Goal: Obtain resource: Download file/media

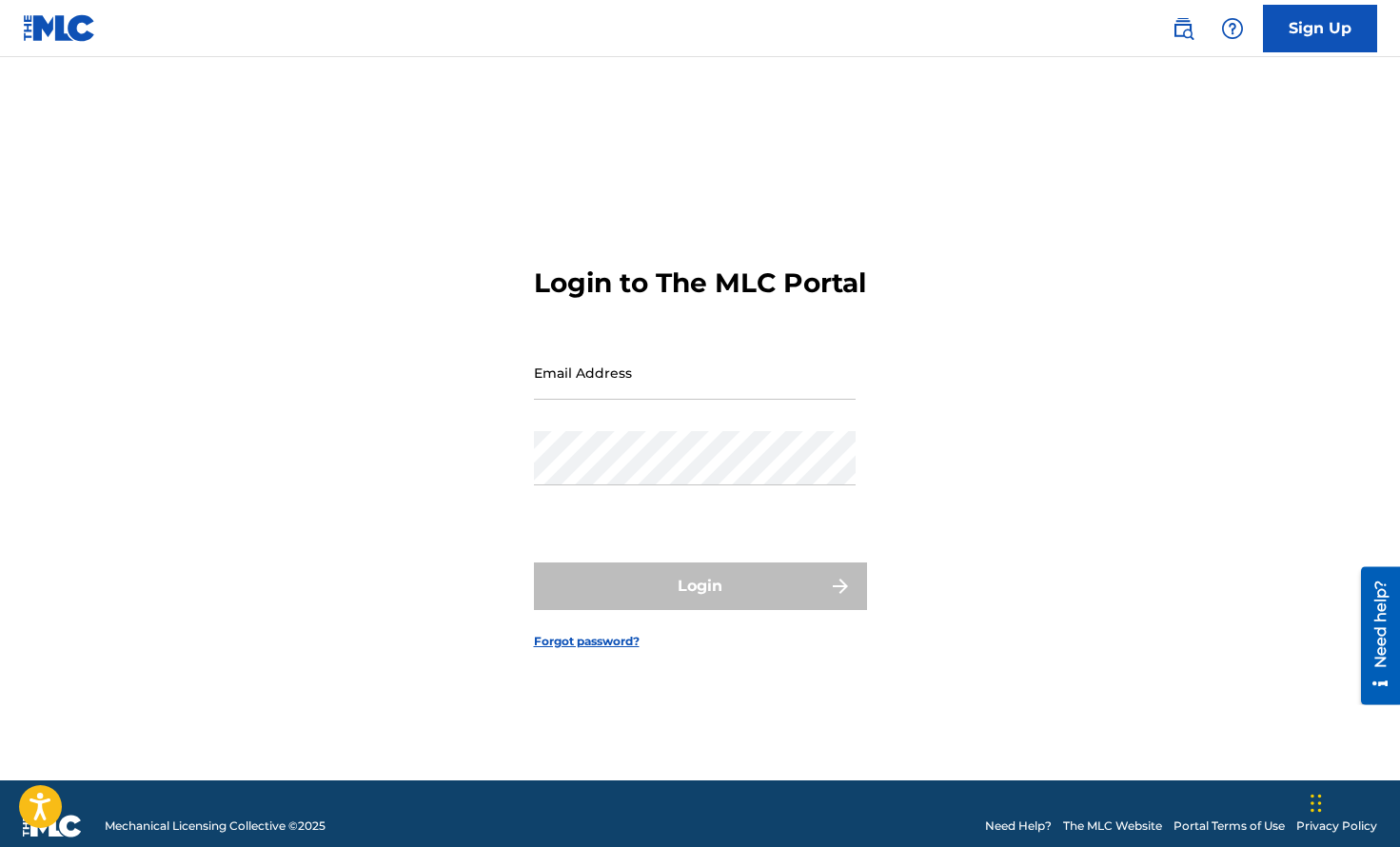
click at [666, 391] on input "Email Address" at bounding box center [694, 372] width 321 height 55
type input "[EMAIL_ADDRESS][DOMAIN_NAME]"
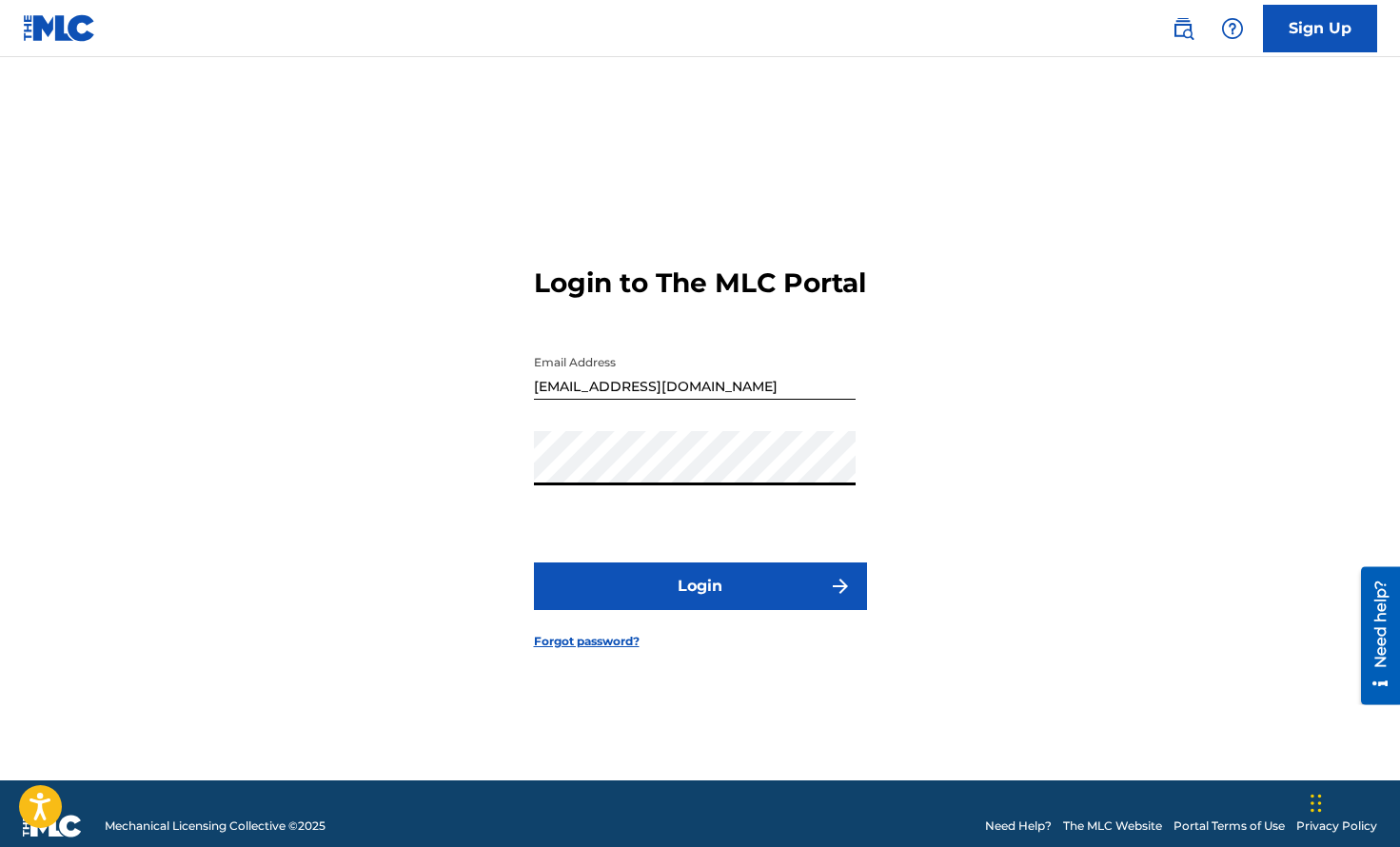
click at [699, 610] on button "Login" at bounding box center [700, 587] width 333 height 48
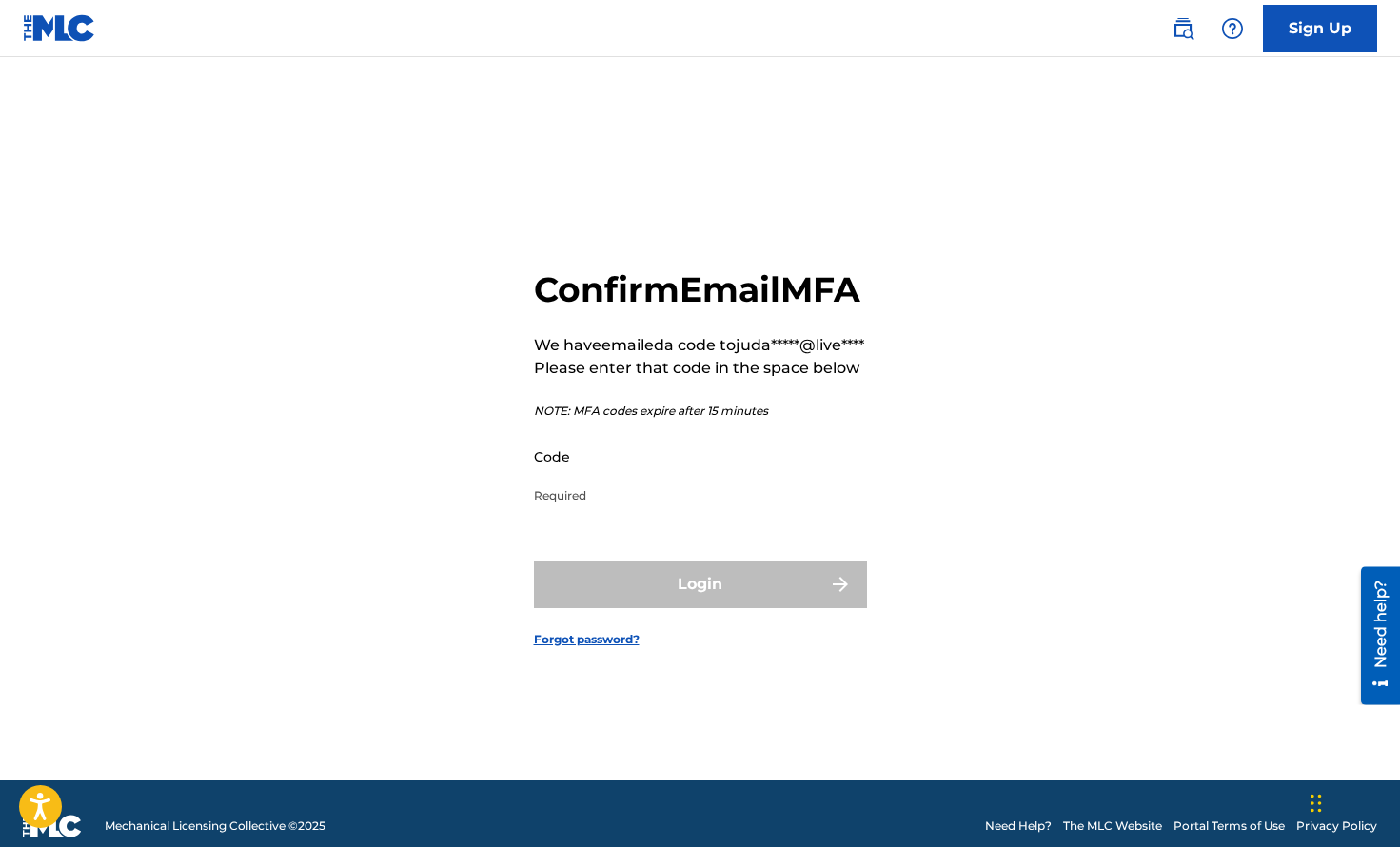
click at [660, 483] on input "Code" at bounding box center [694, 457] width 321 height 55
paste input "910282"
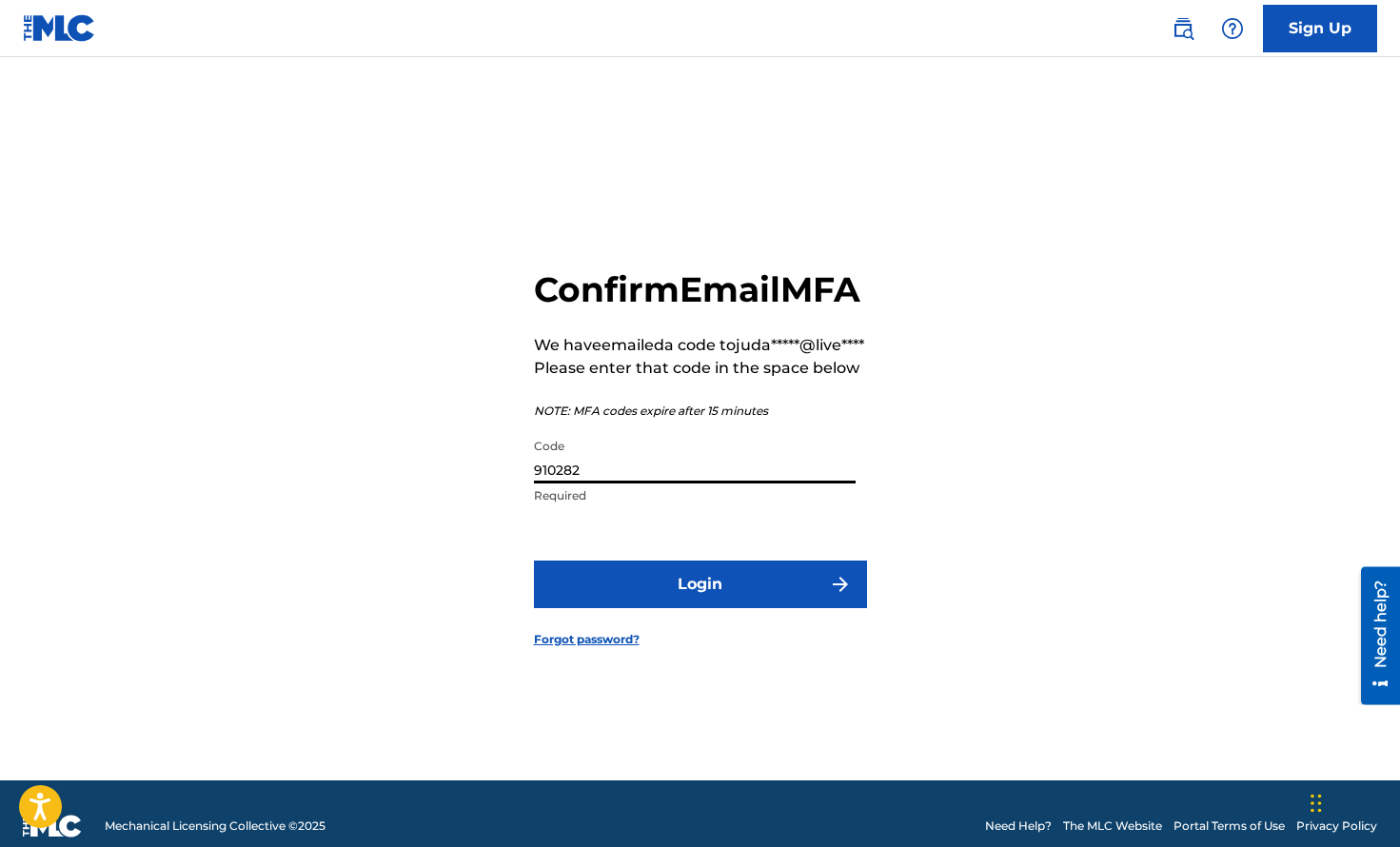
type input "910282"
click at [660, 602] on button "Login" at bounding box center [700, 585] width 333 height 48
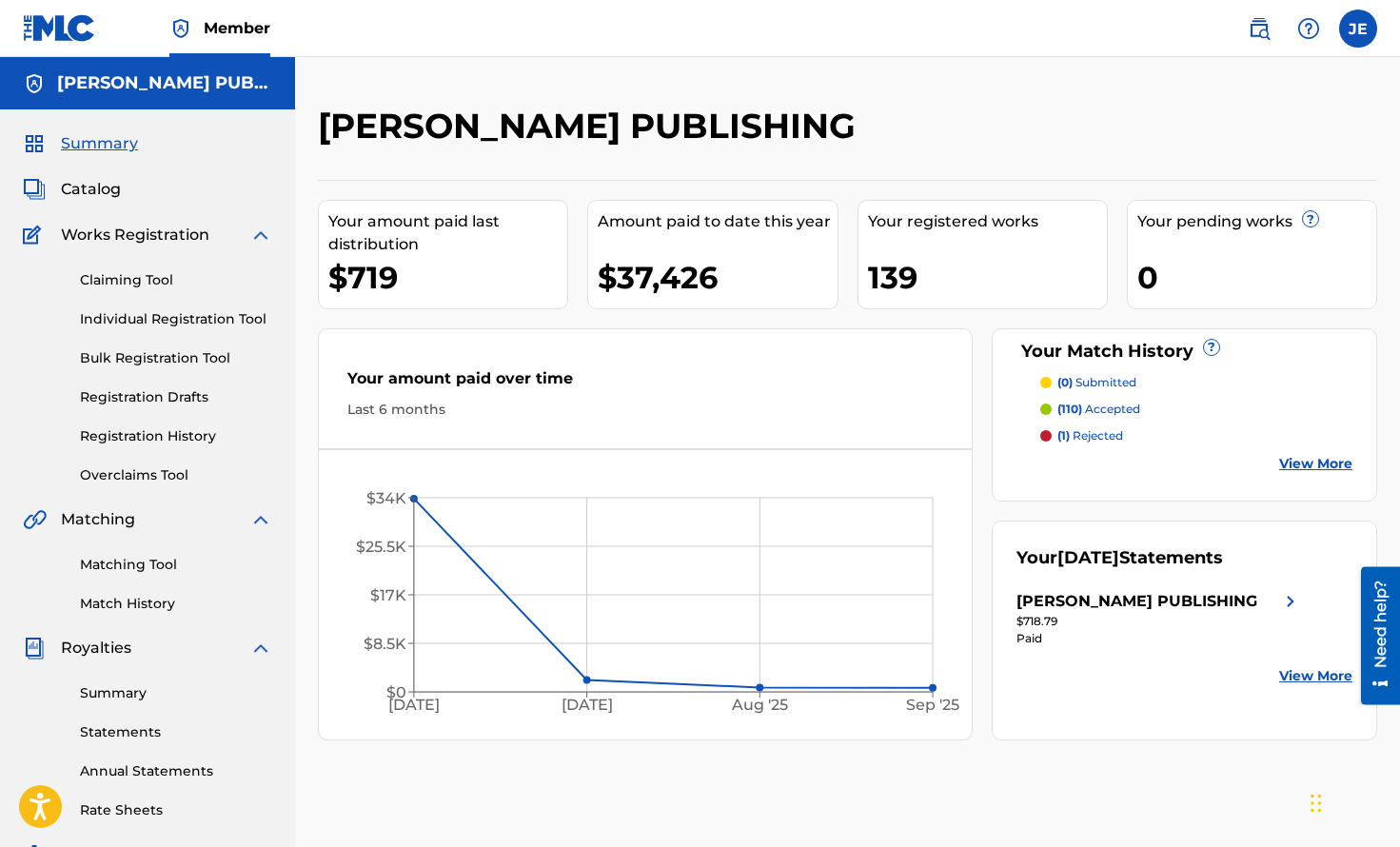
click at [1100, 438] on p "(1) rejected" at bounding box center [1090, 436] width 65 height 17
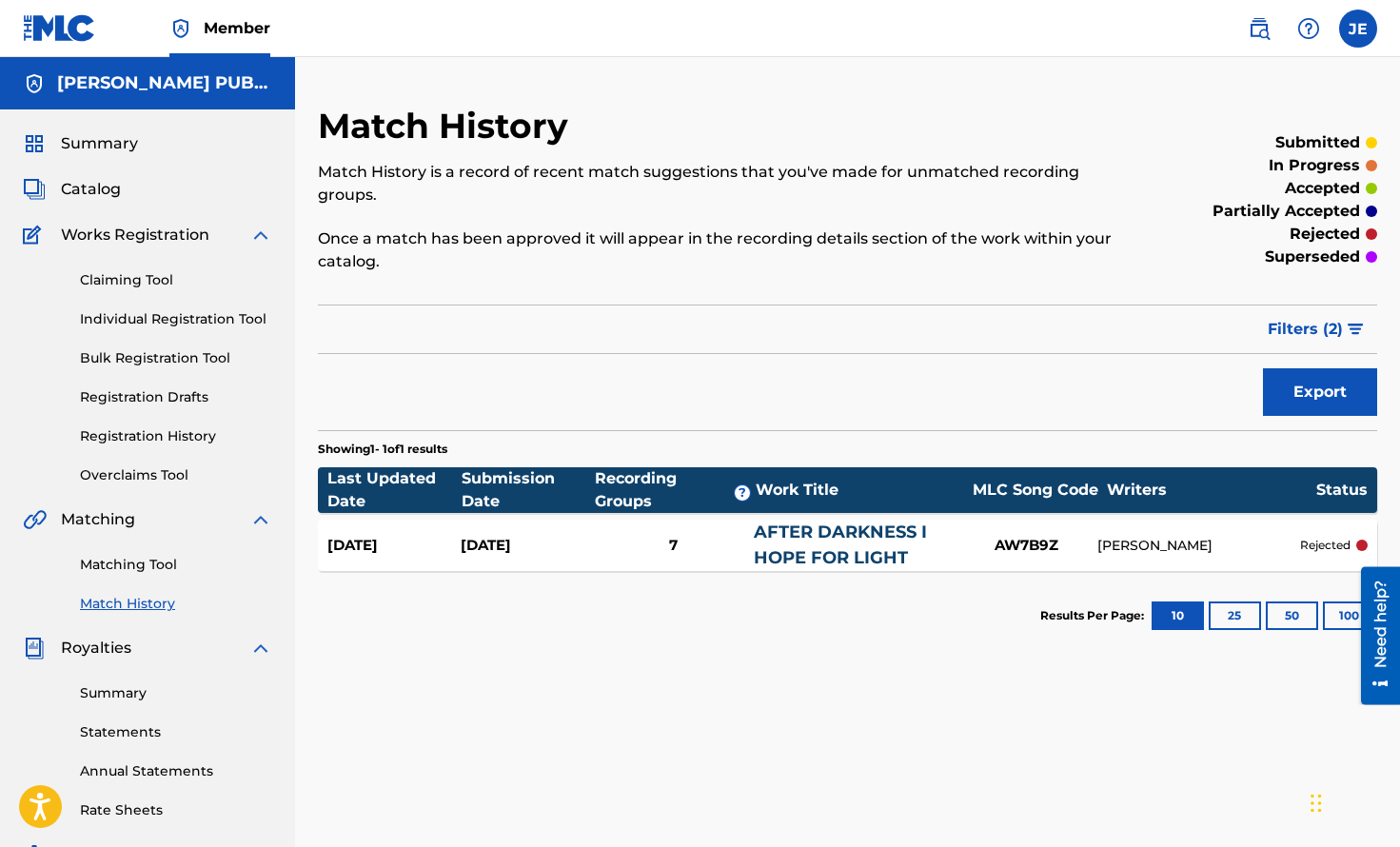
click at [115, 199] on span "Catalog" at bounding box center [91, 190] width 60 height 23
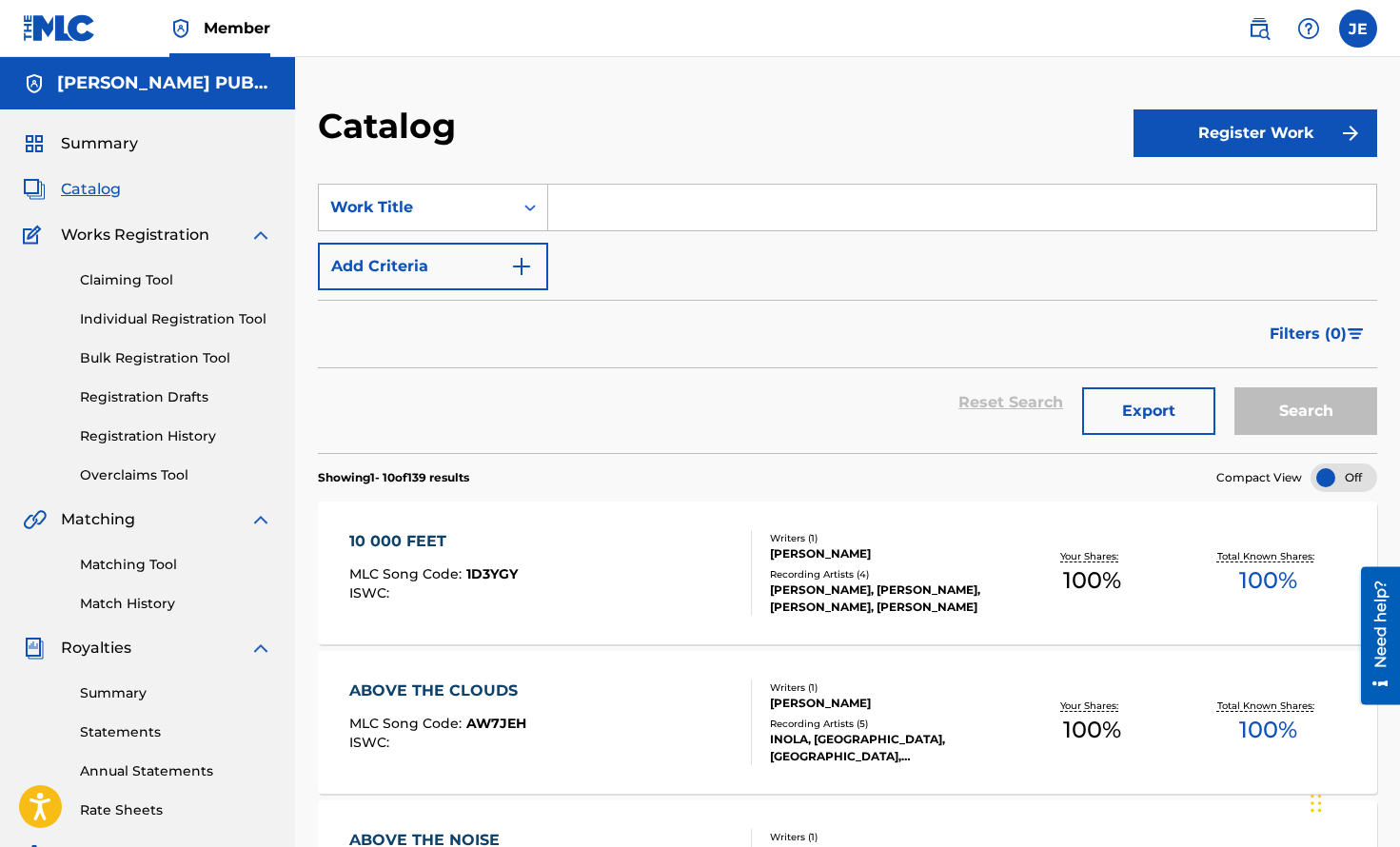
click at [496, 571] on span "1D3YGY" at bounding box center [492, 575] width 52 height 17
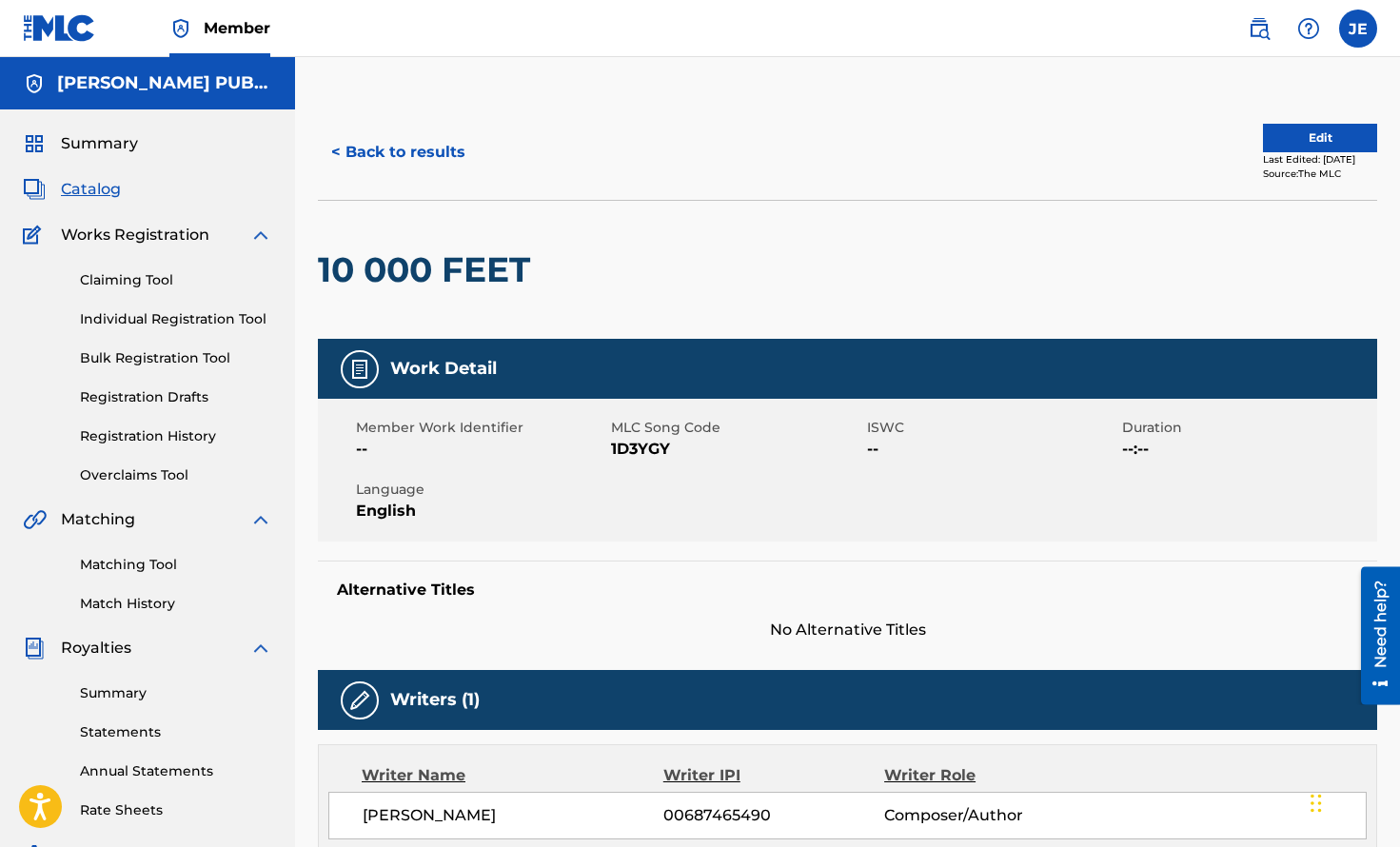
scroll to position [51, 0]
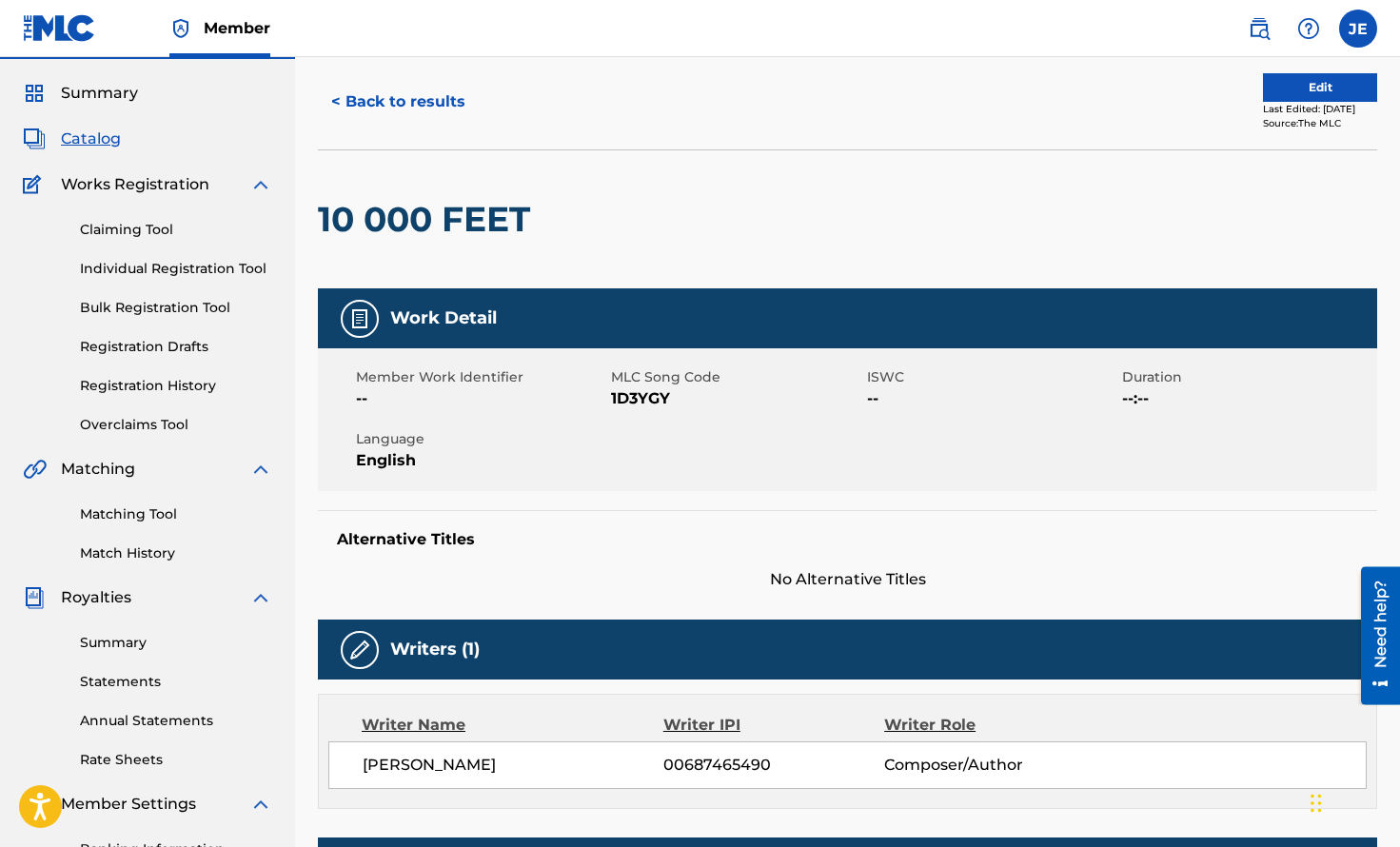
click at [645, 397] on span "1D3YGY" at bounding box center [735, 399] width 250 height 23
copy span "1D3YGY"
click at [447, 98] on button "< Back to results" at bounding box center [398, 102] width 161 height 48
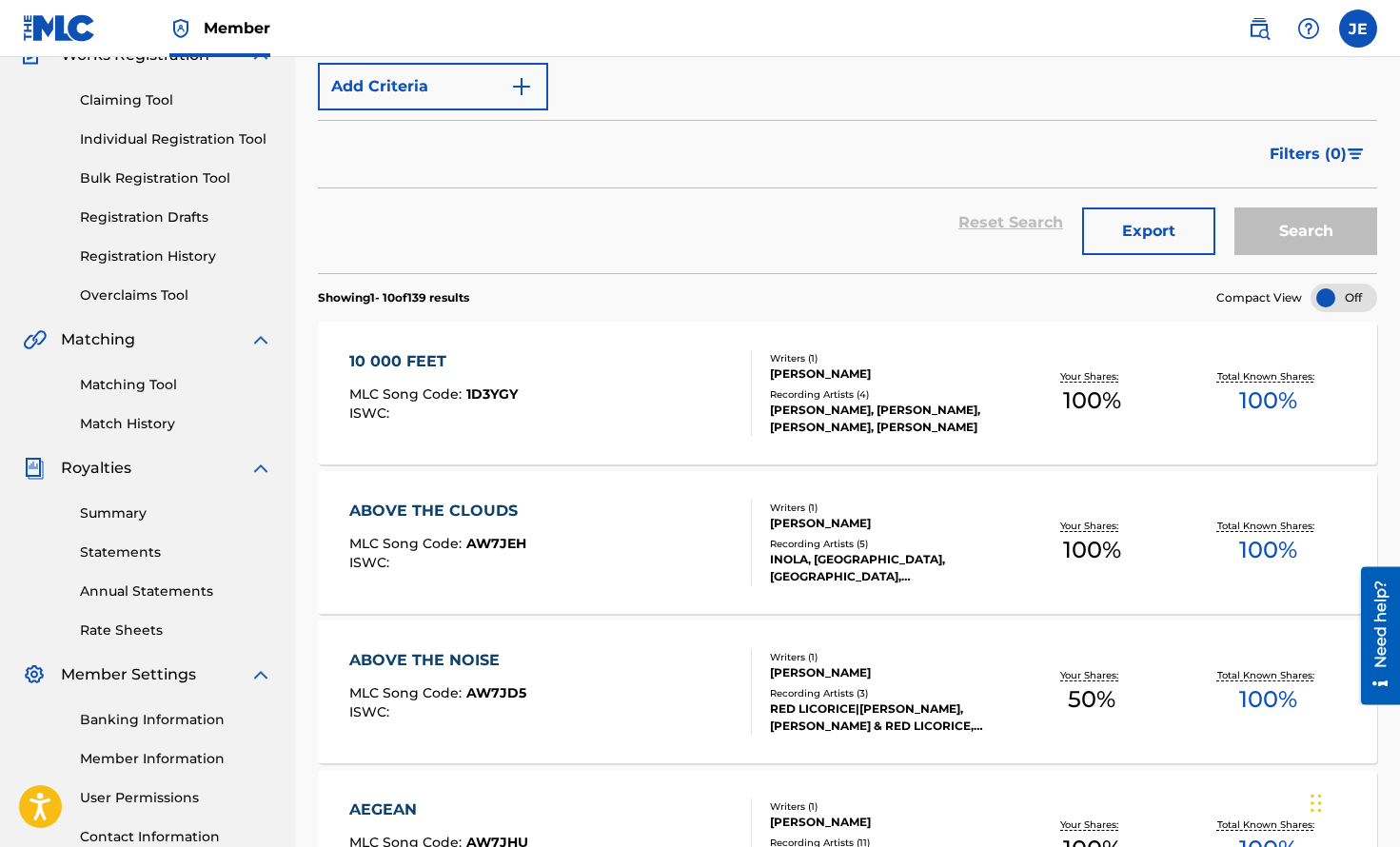
scroll to position [181, 0]
click at [592, 529] on div "ABOVE THE CLOUDS MLC Song Code : AW7JEH ISWC :" at bounding box center [550, 541] width 403 height 85
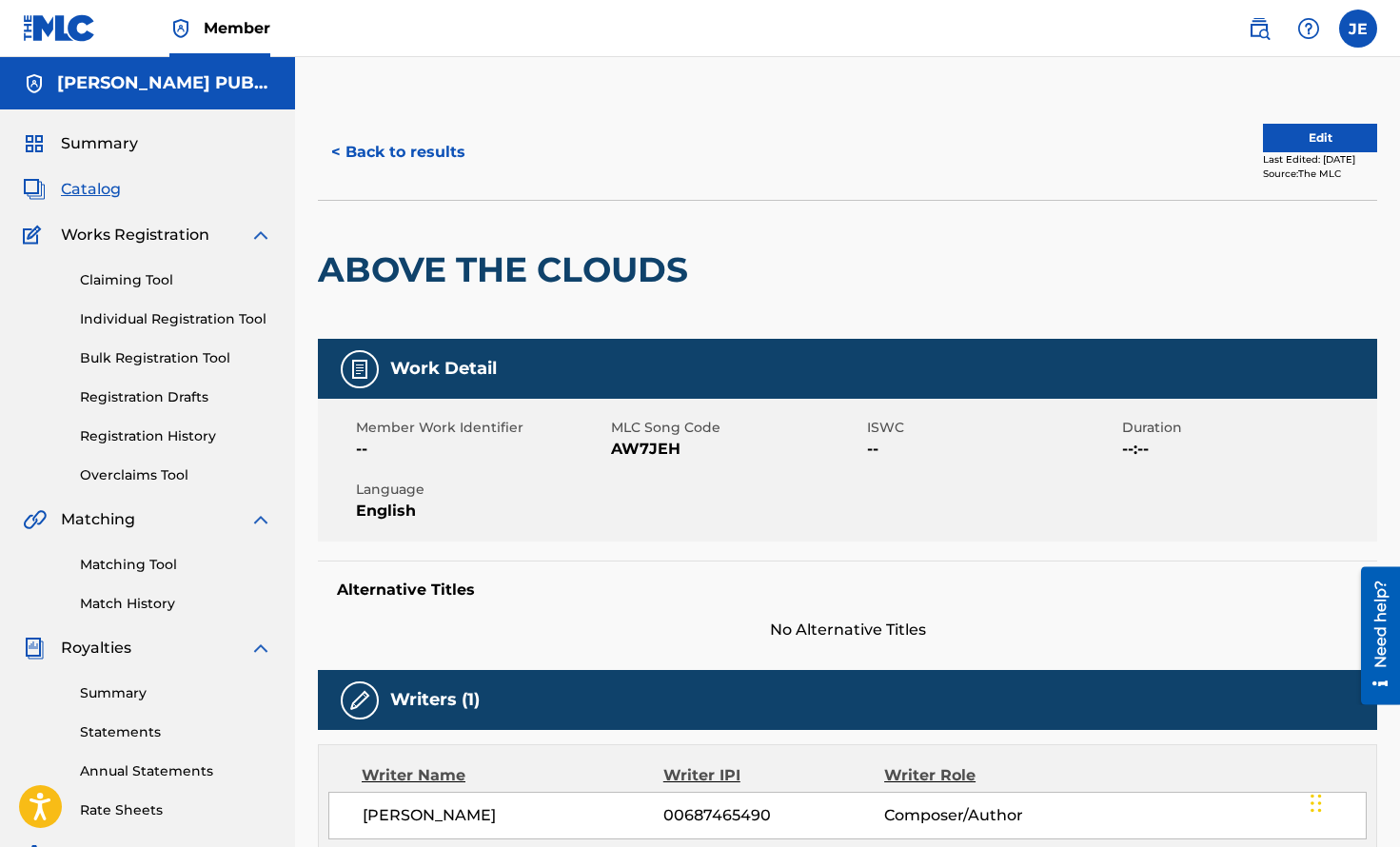
click at [639, 454] on span "AW7JEH" at bounding box center [735, 450] width 250 height 23
copy span "AW7JEH"
click at [405, 153] on button "< Back to results" at bounding box center [398, 153] width 161 height 48
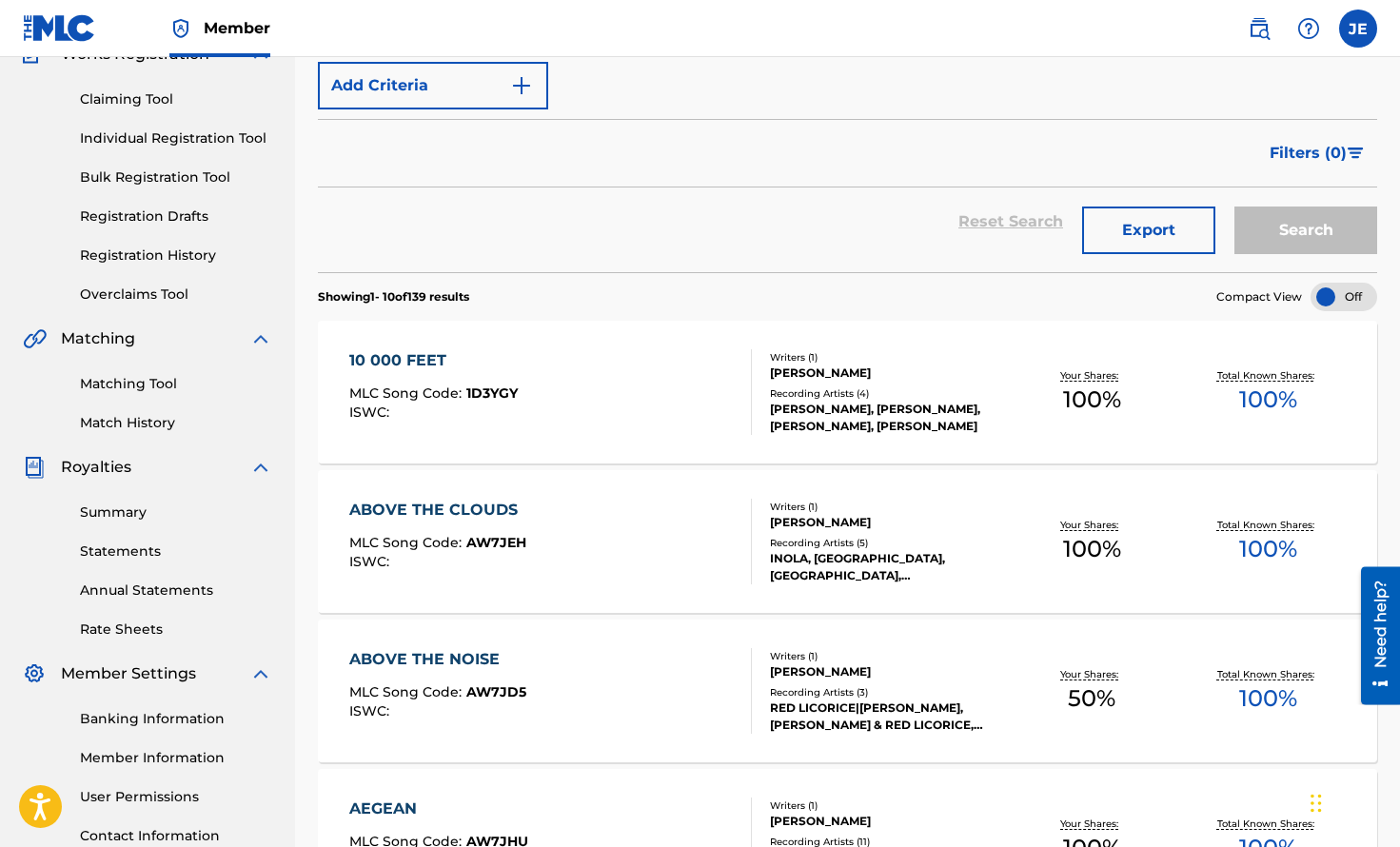
click at [1170, 229] on button "Export" at bounding box center [1148, 230] width 133 height 48
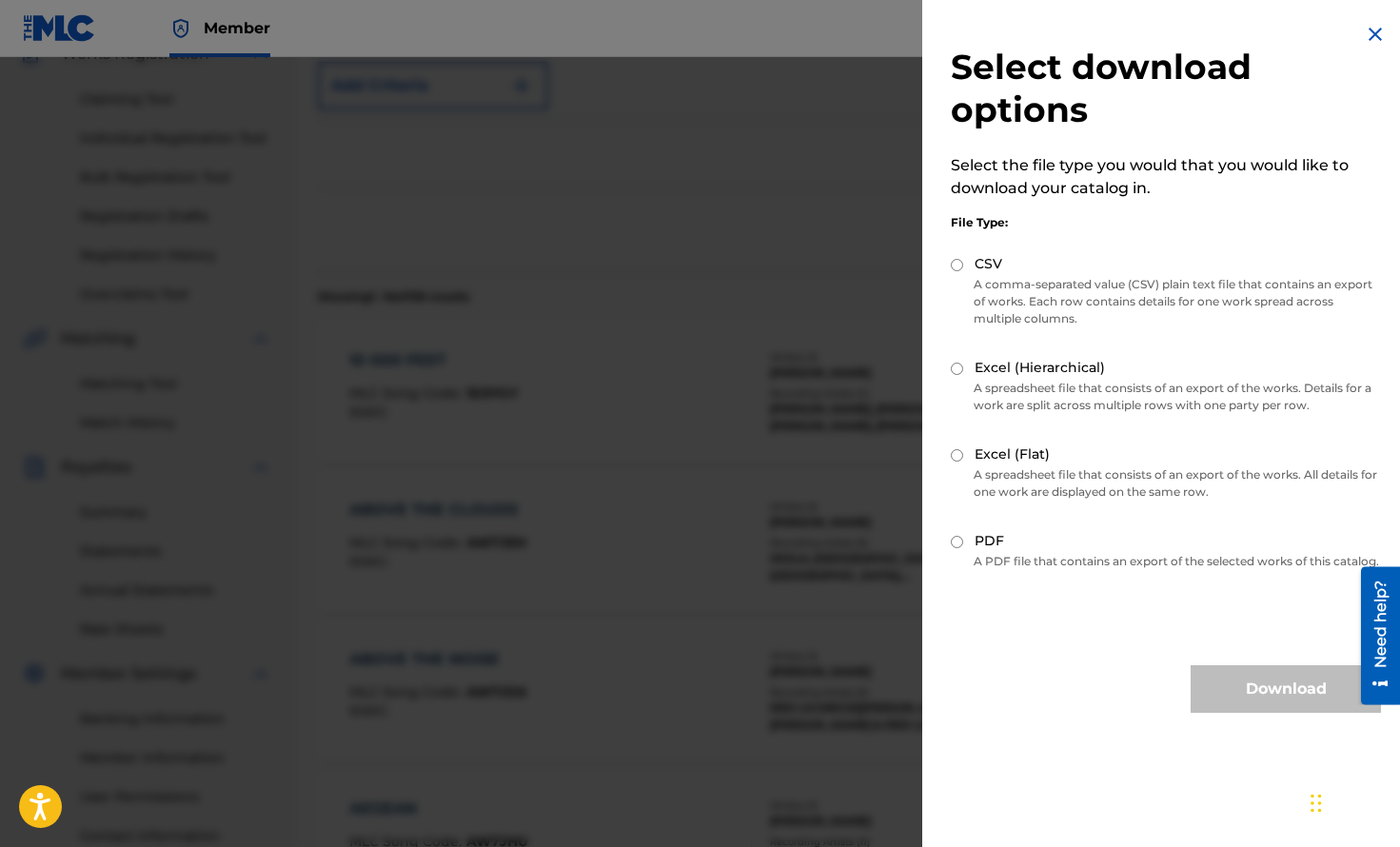
click at [998, 271] on label "CSV" at bounding box center [988, 264] width 28 height 20
click at [963, 271] on input "CSV" at bounding box center [956, 265] width 12 height 12
radio input "true"
click at [1261, 705] on button "Download" at bounding box center [1286, 690] width 190 height 48
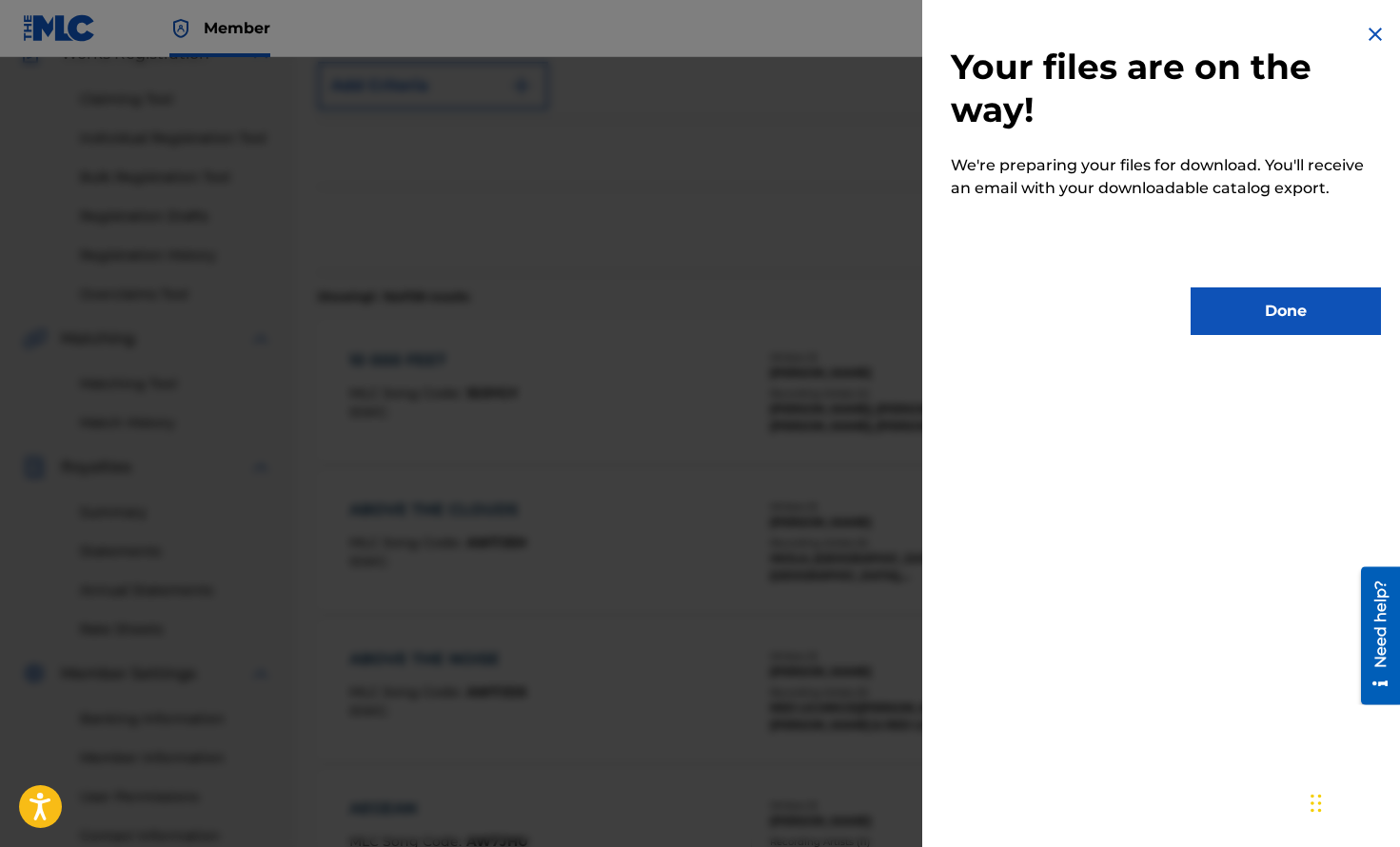
click at [1291, 324] on button "Done" at bounding box center [1286, 312] width 190 height 48
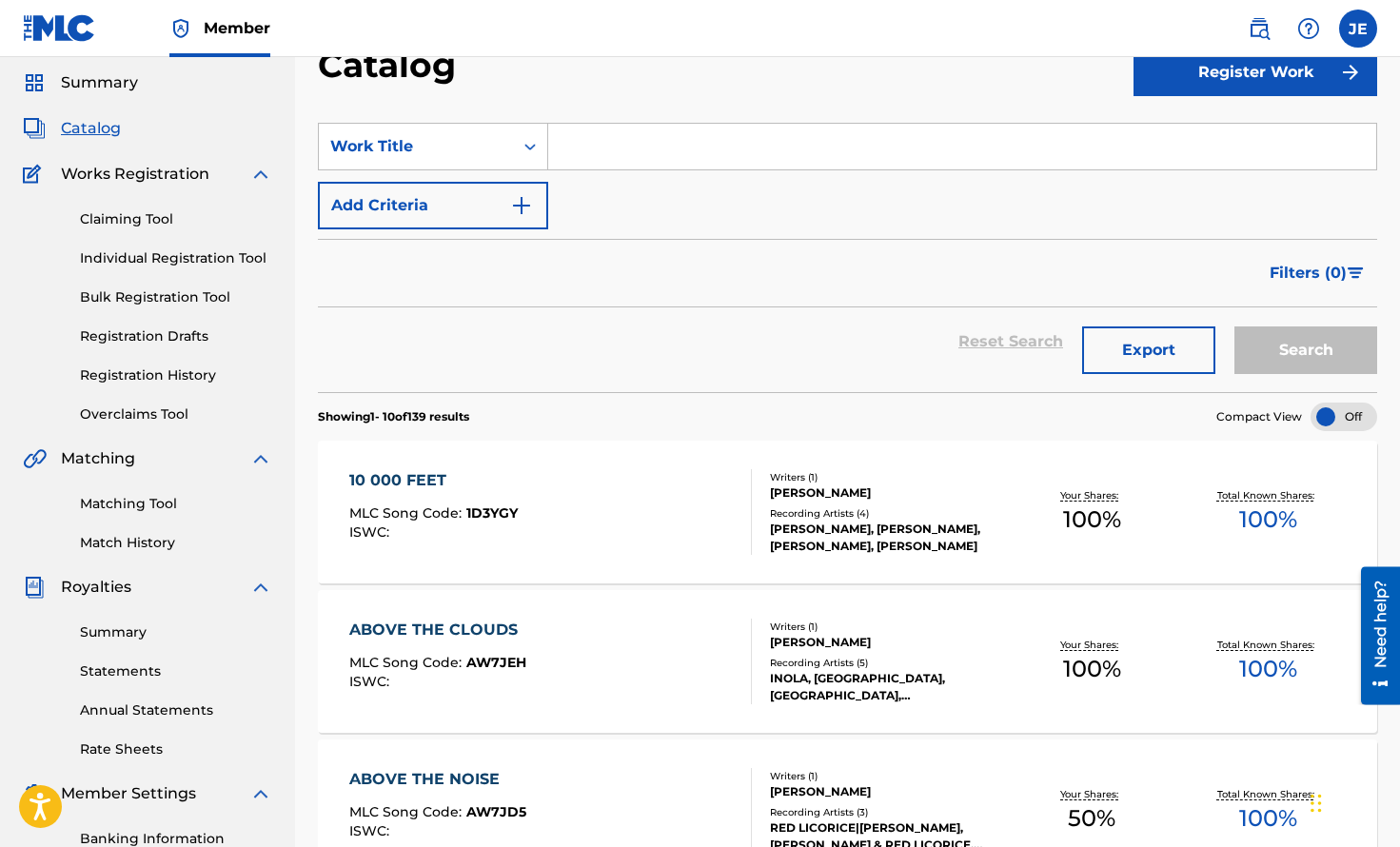
scroll to position [0, 0]
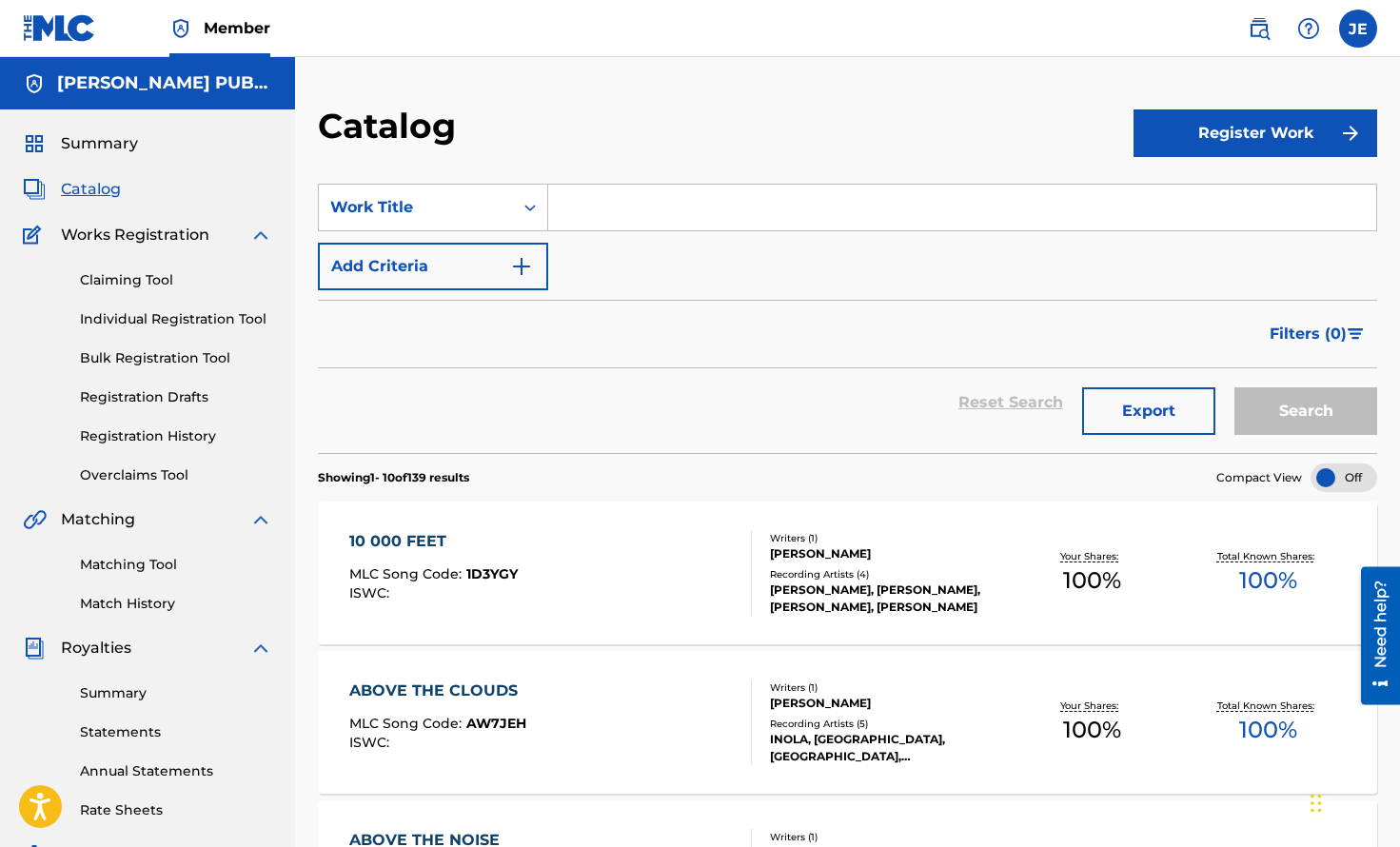
click at [105, 191] on span "Catalog" at bounding box center [91, 190] width 60 height 23
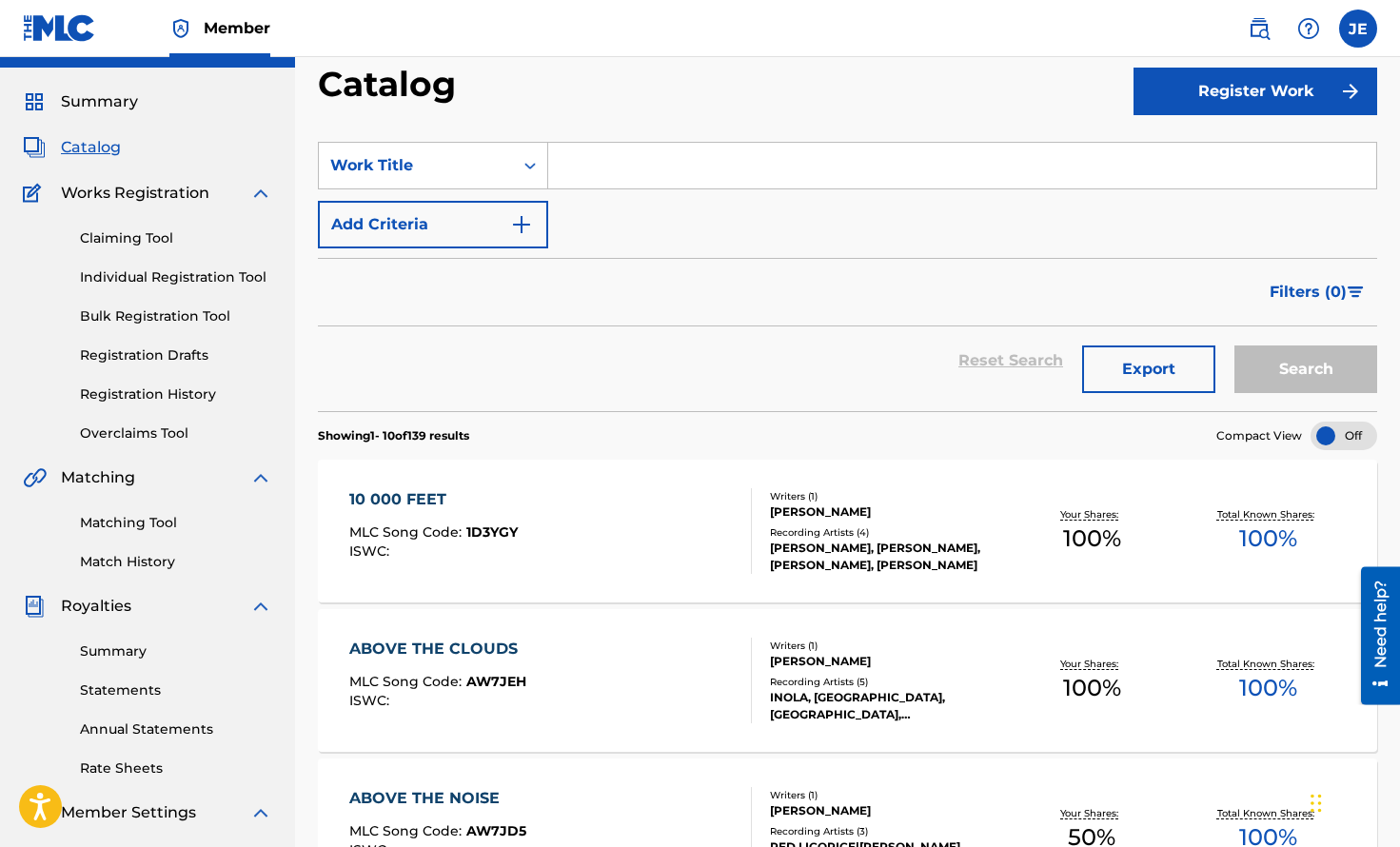
scroll to position [43, 0]
click at [1147, 375] on button "Export" at bounding box center [1148, 368] width 133 height 48
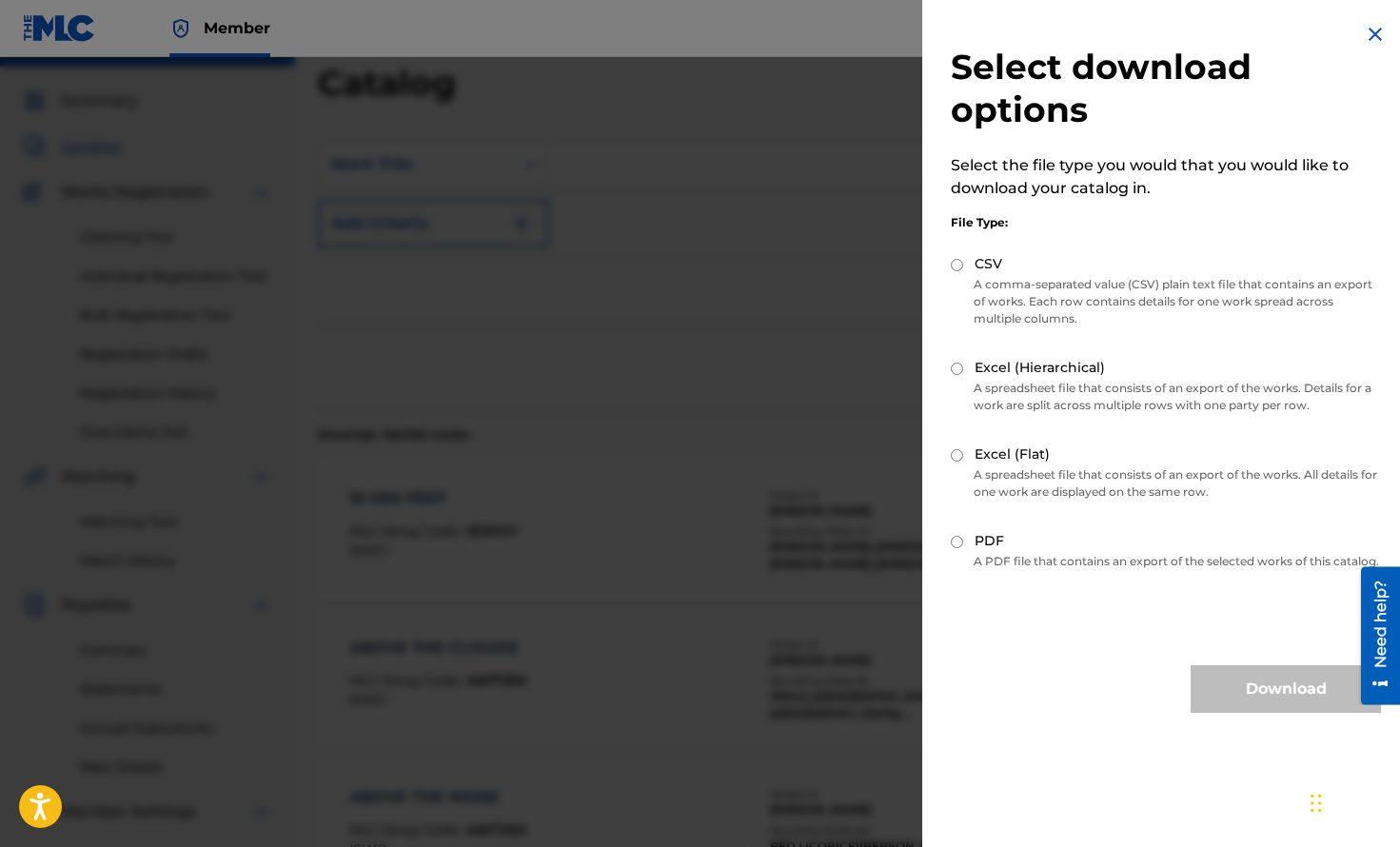
click at [859, 316] on div at bounding box center [700, 481] width 1400 height 847
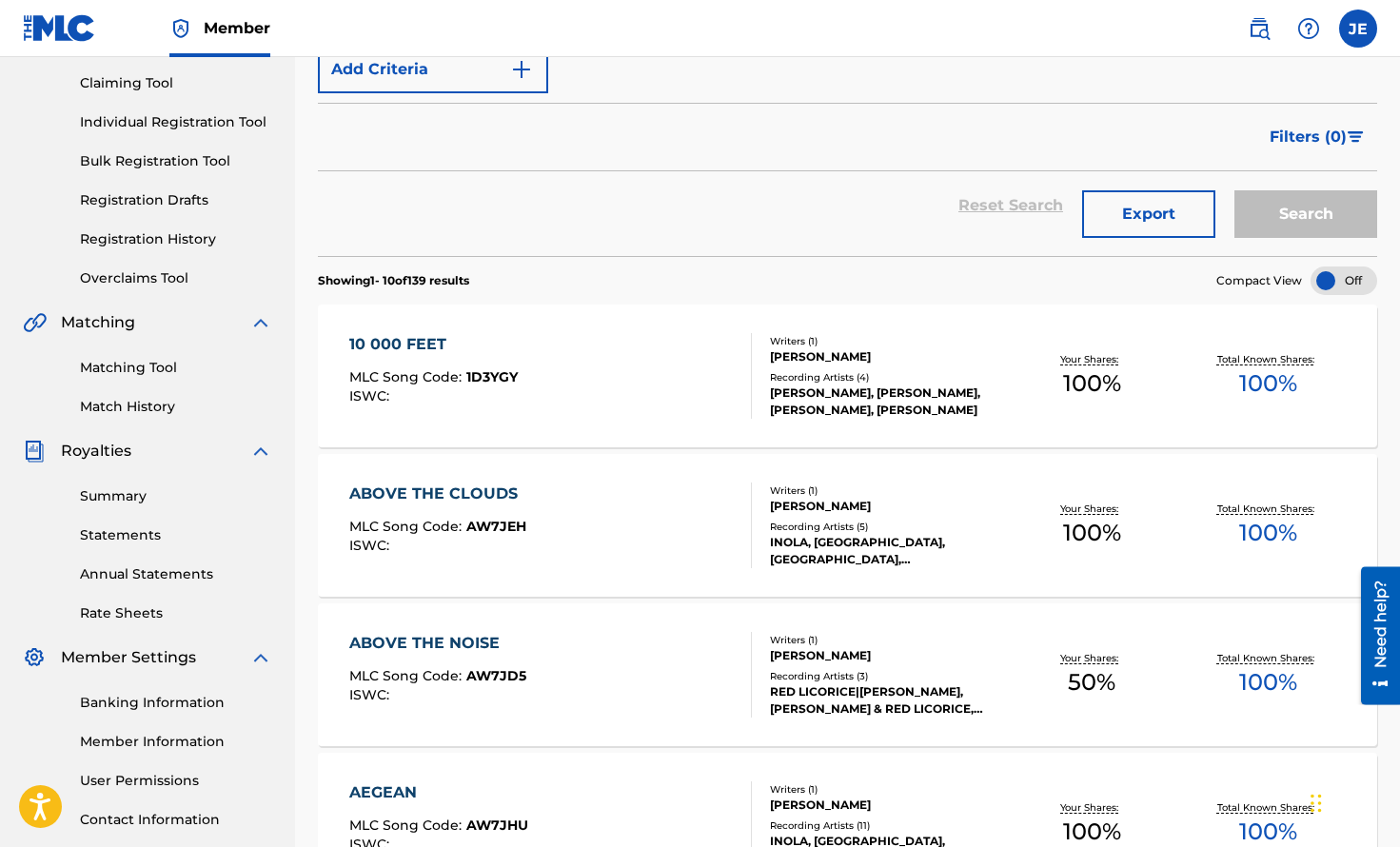
scroll to position [345, 0]
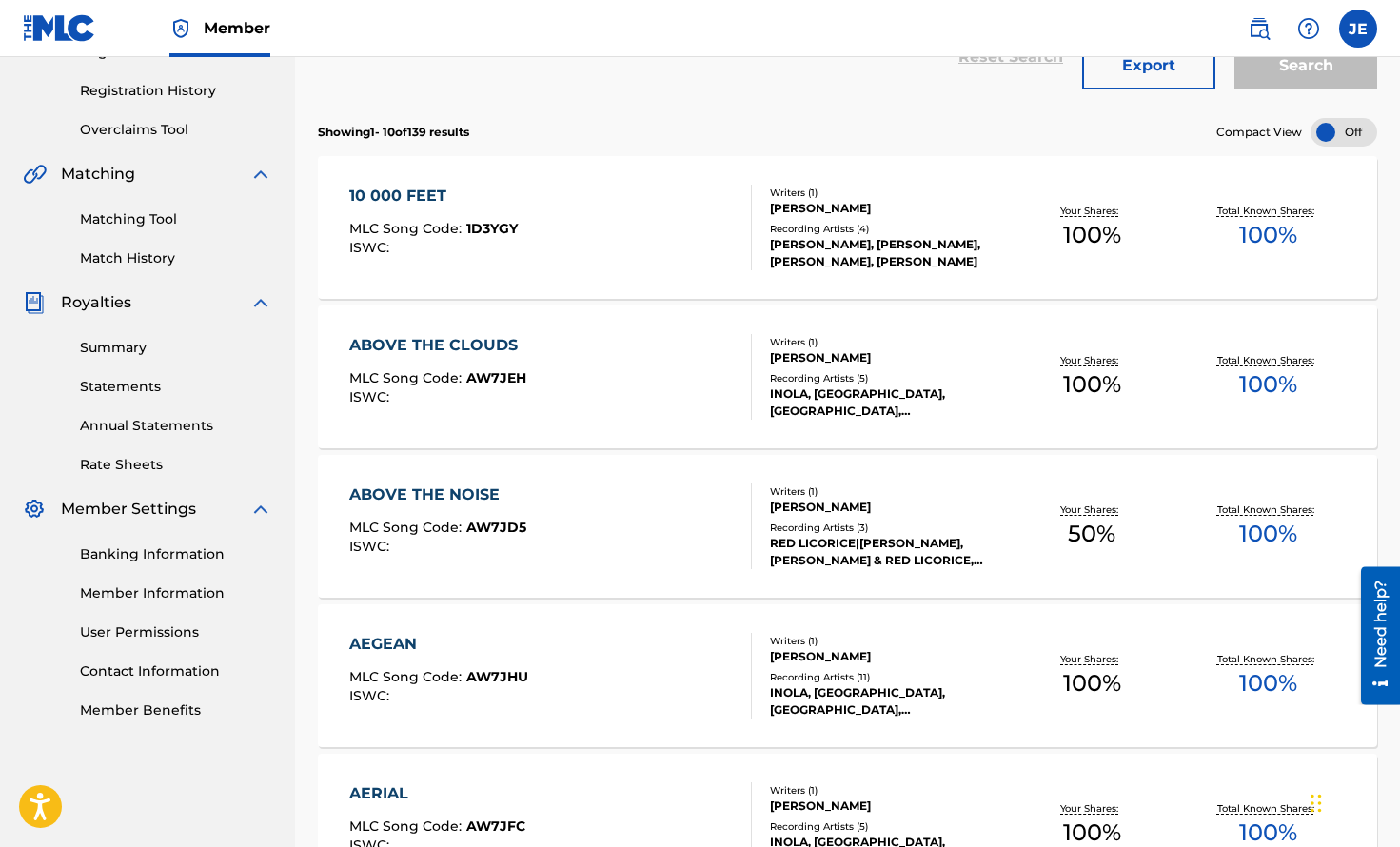
click at [486, 497] on div "ABOVE THE NOISE" at bounding box center [437, 495] width 177 height 23
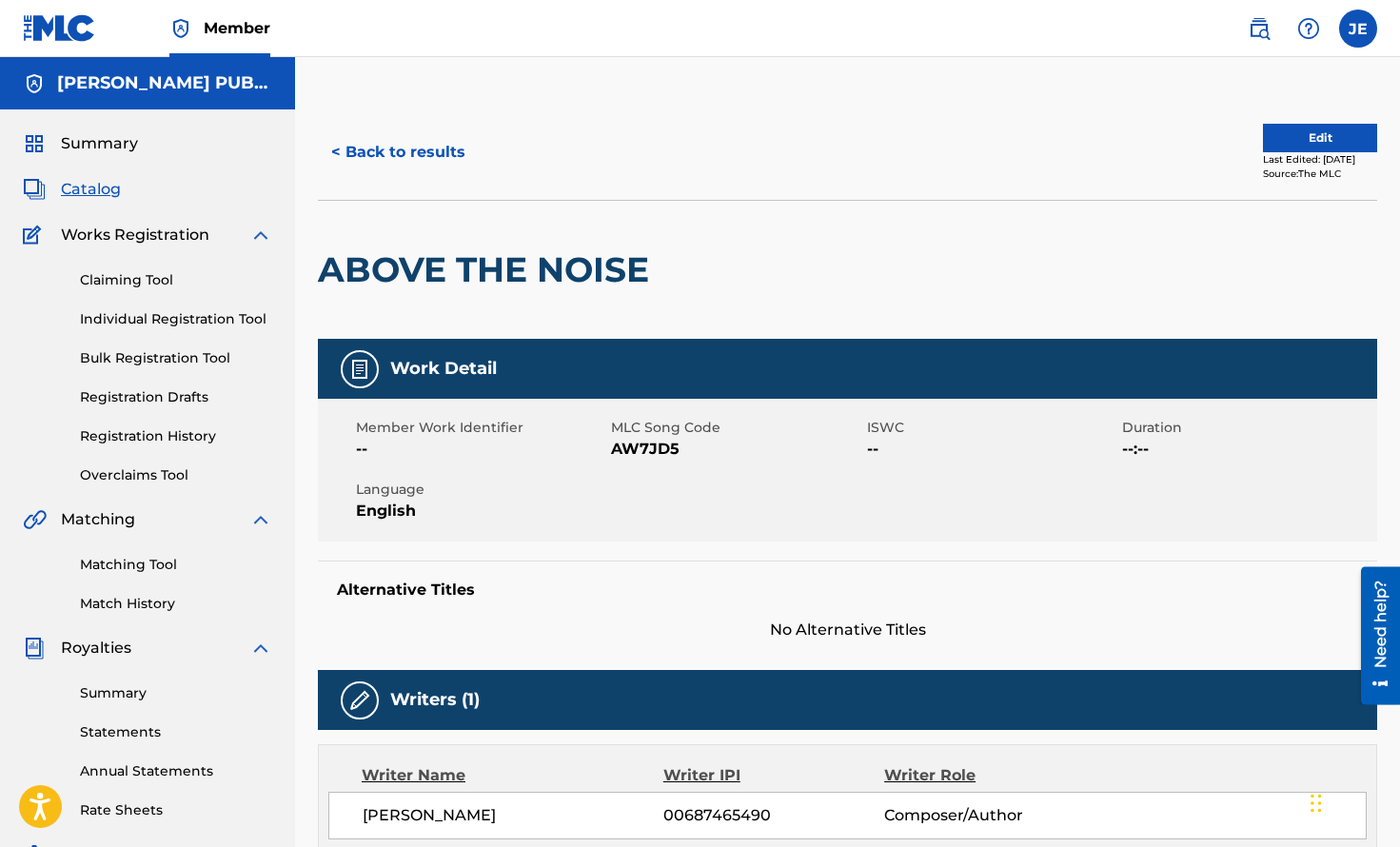
click at [657, 452] on span "AW7JD5" at bounding box center [735, 450] width 250 height 23
copy span "AW7JD5"
click at [359, 152] on button "< Back to results" at bounding box center [398, 153] width 161 height 48
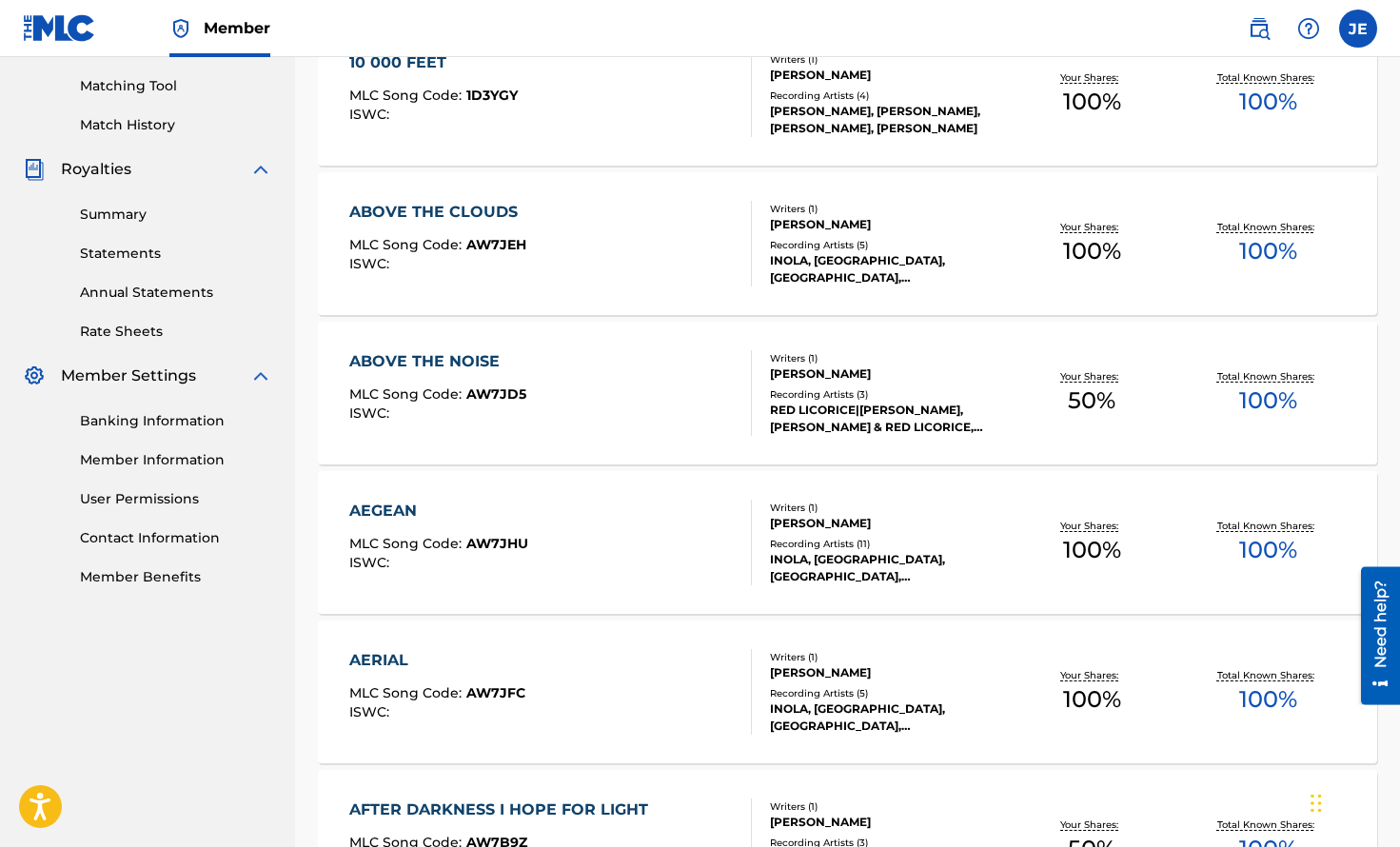
scroll to position [521, 0]
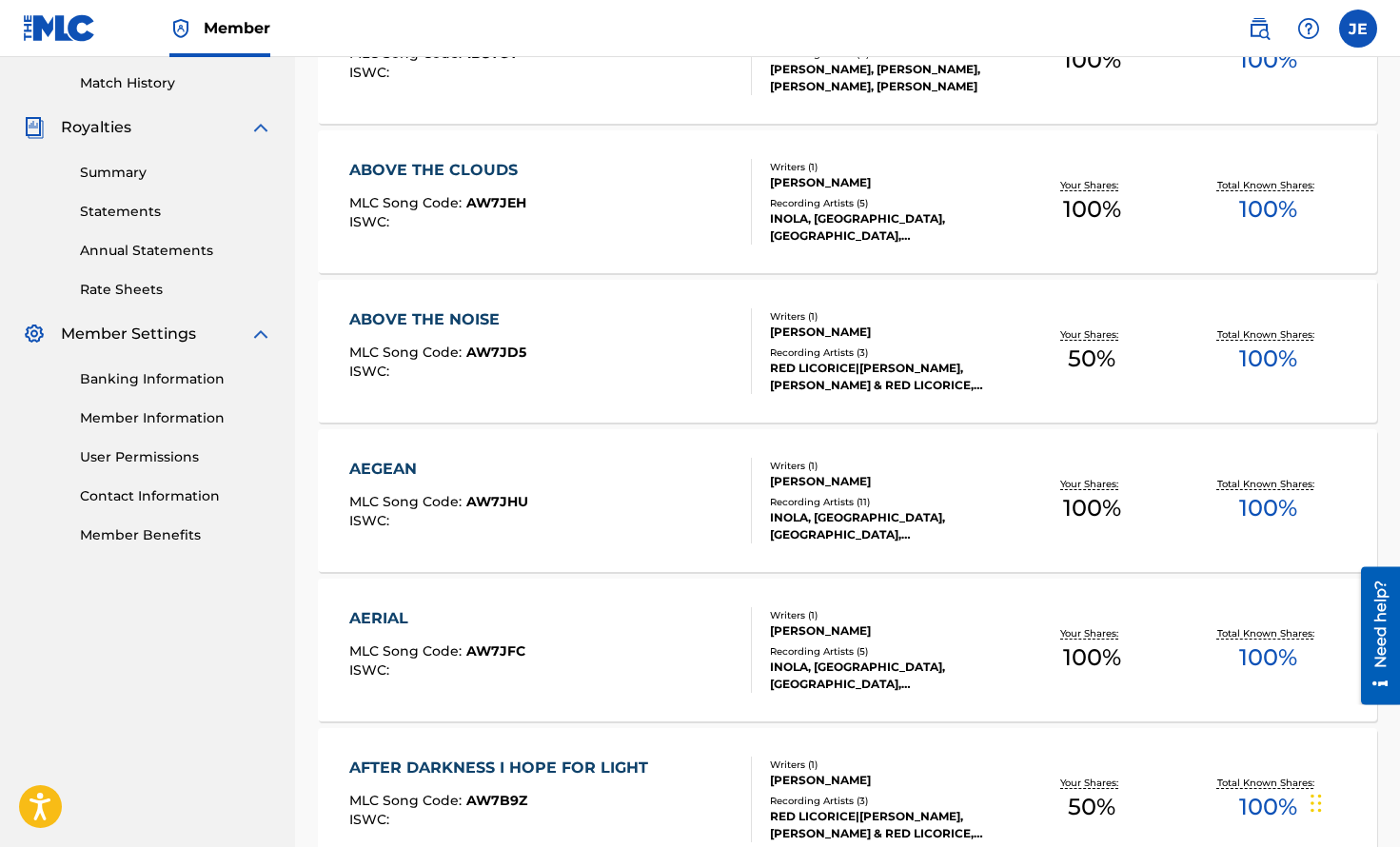
click at [426, 464] on div "AEGEAN" at bounding box center [438, 469] width 179 height 23
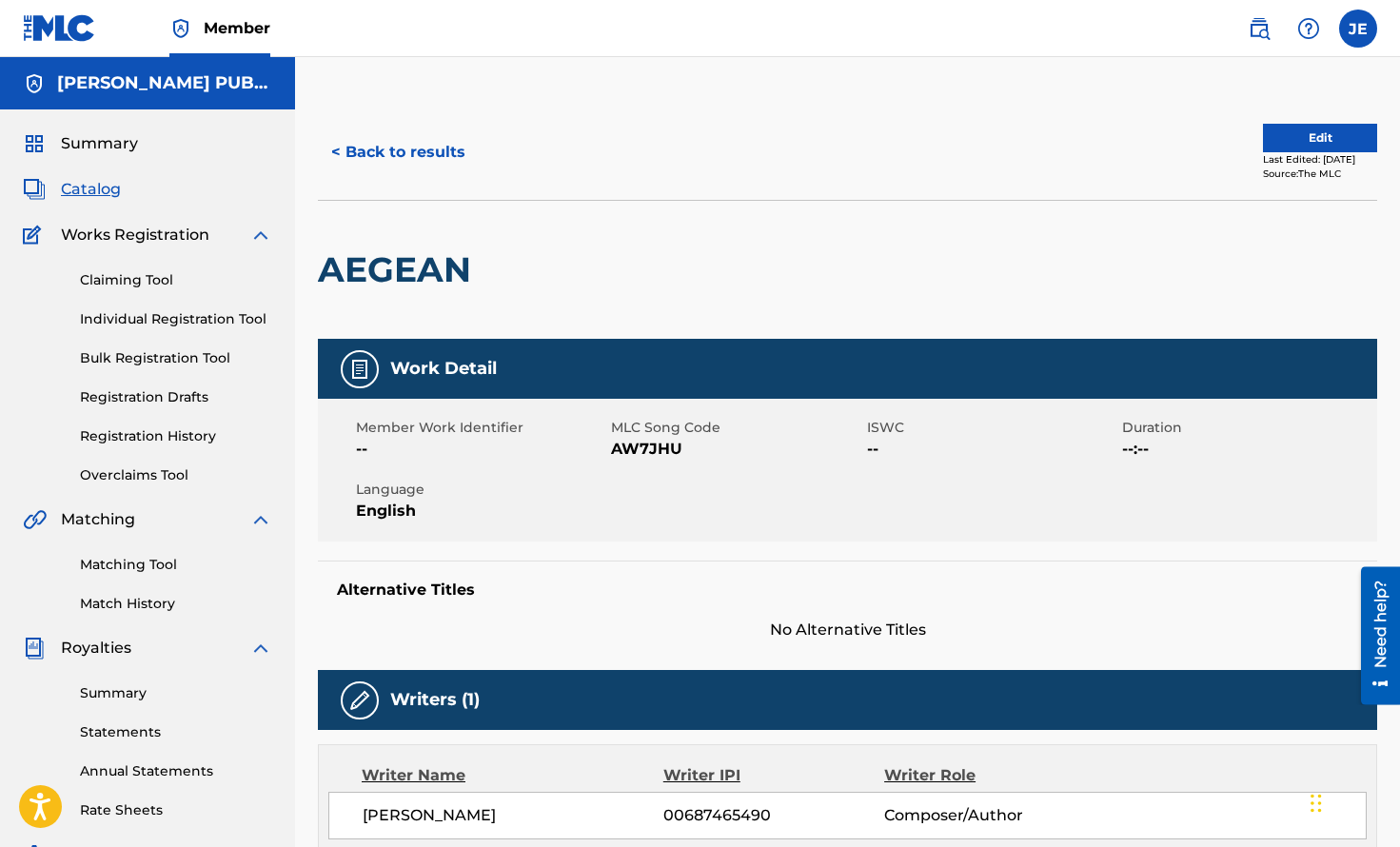
click at [649, 444] on span "AW7JHU" at bounding box center [735, 450] width 250 height 23
copy span "AW7JHU"
click at [390, 156] on button "< Back to results" at bounding box center [398, 153] width 161 height 48
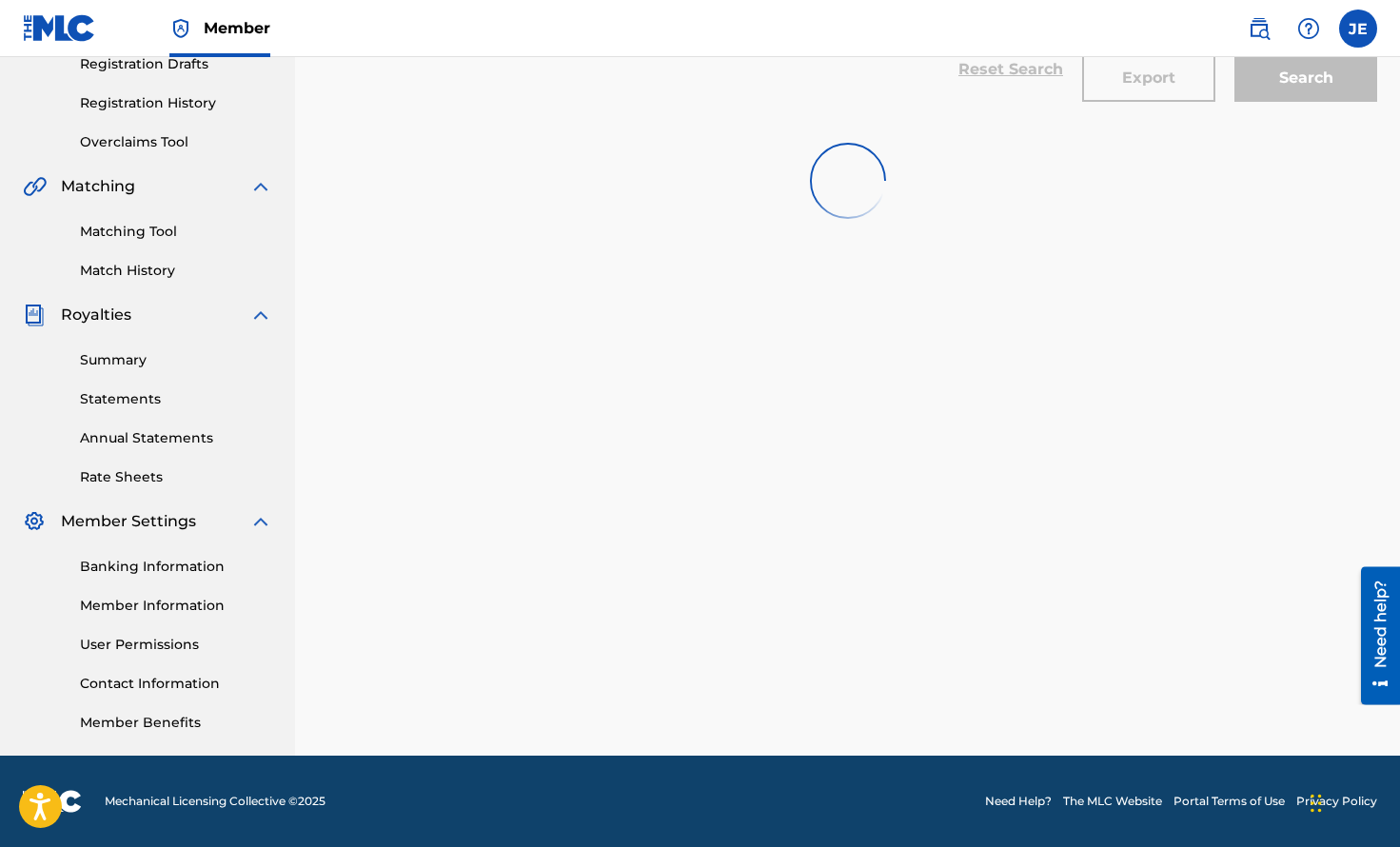
scroll to position [521, 0]
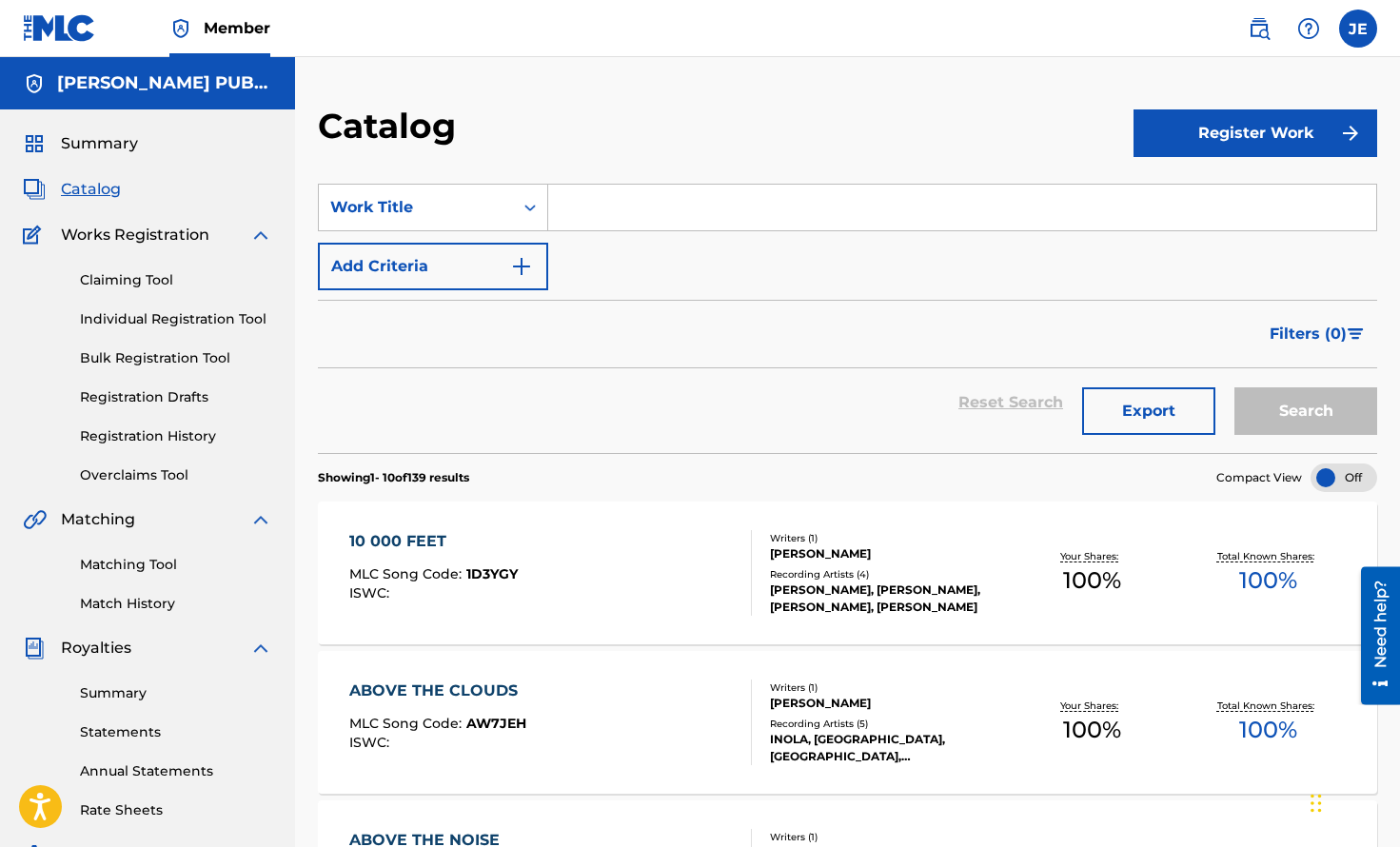
click at [154, 361] on link "Bulk Registration Tool" at bounding box center [175, 358] width 192 height 20
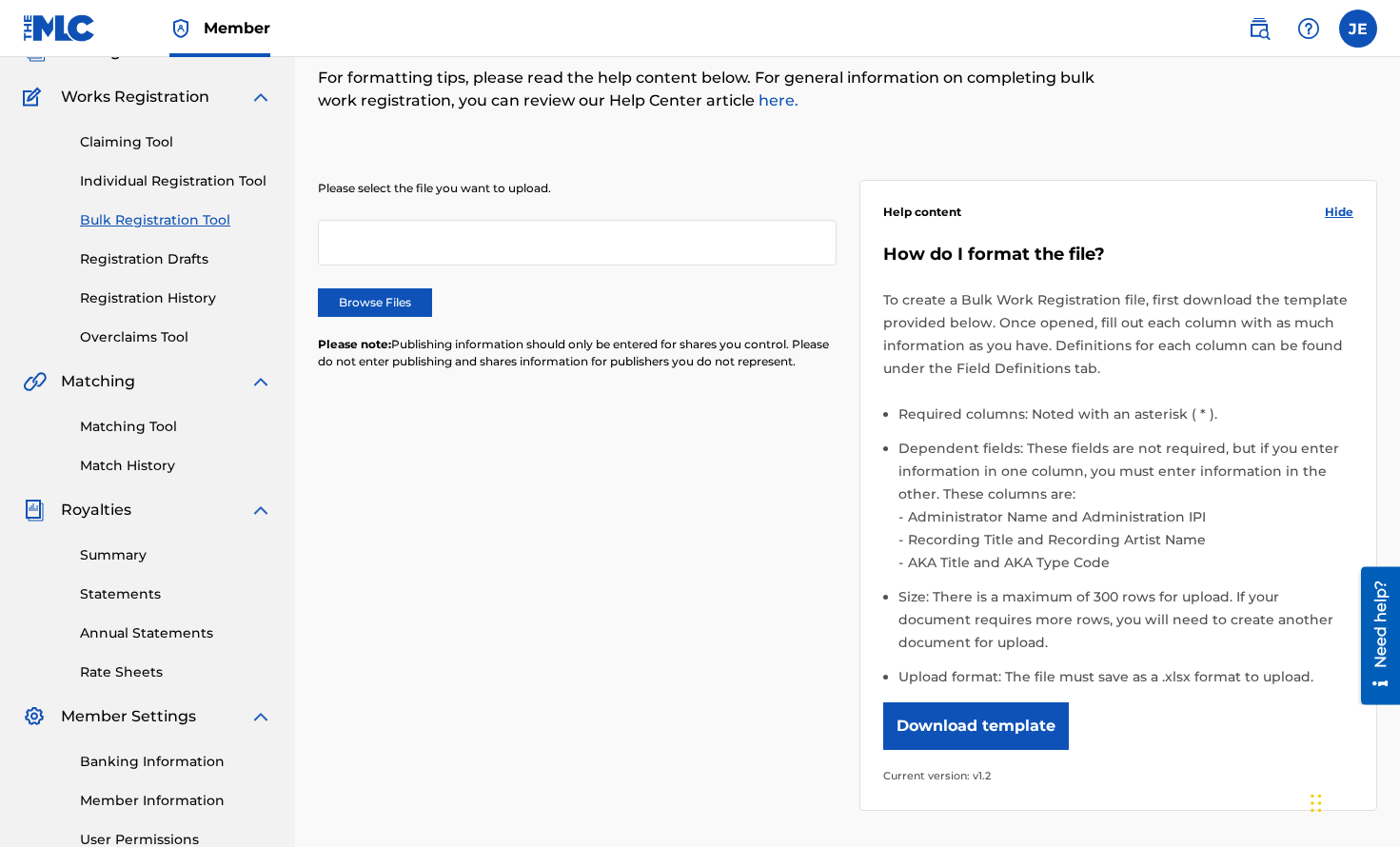
scroll to position [144, 0]
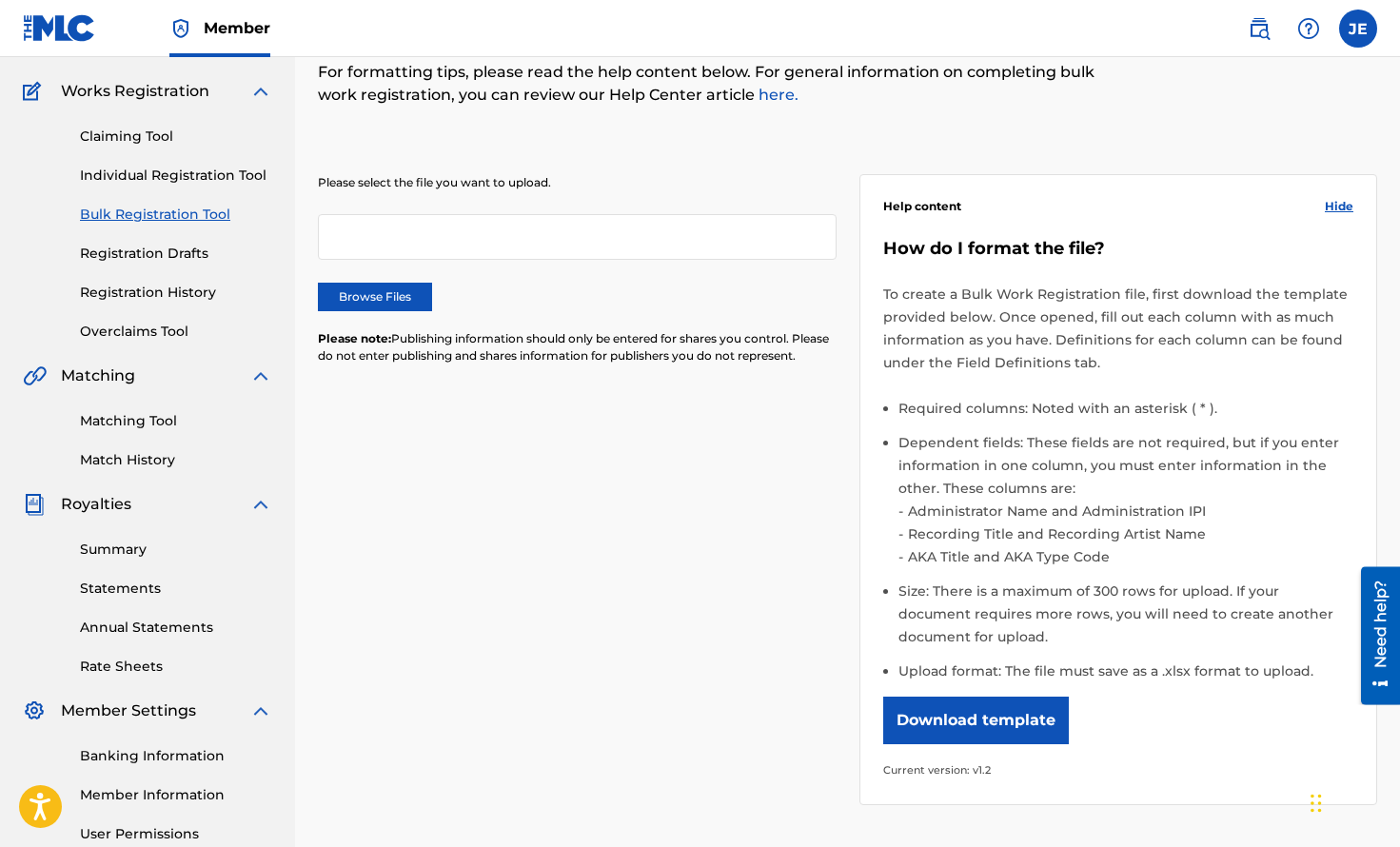
click at [974, 717] on button "Download template" at bounding box center [976, 720] width 186 height 48
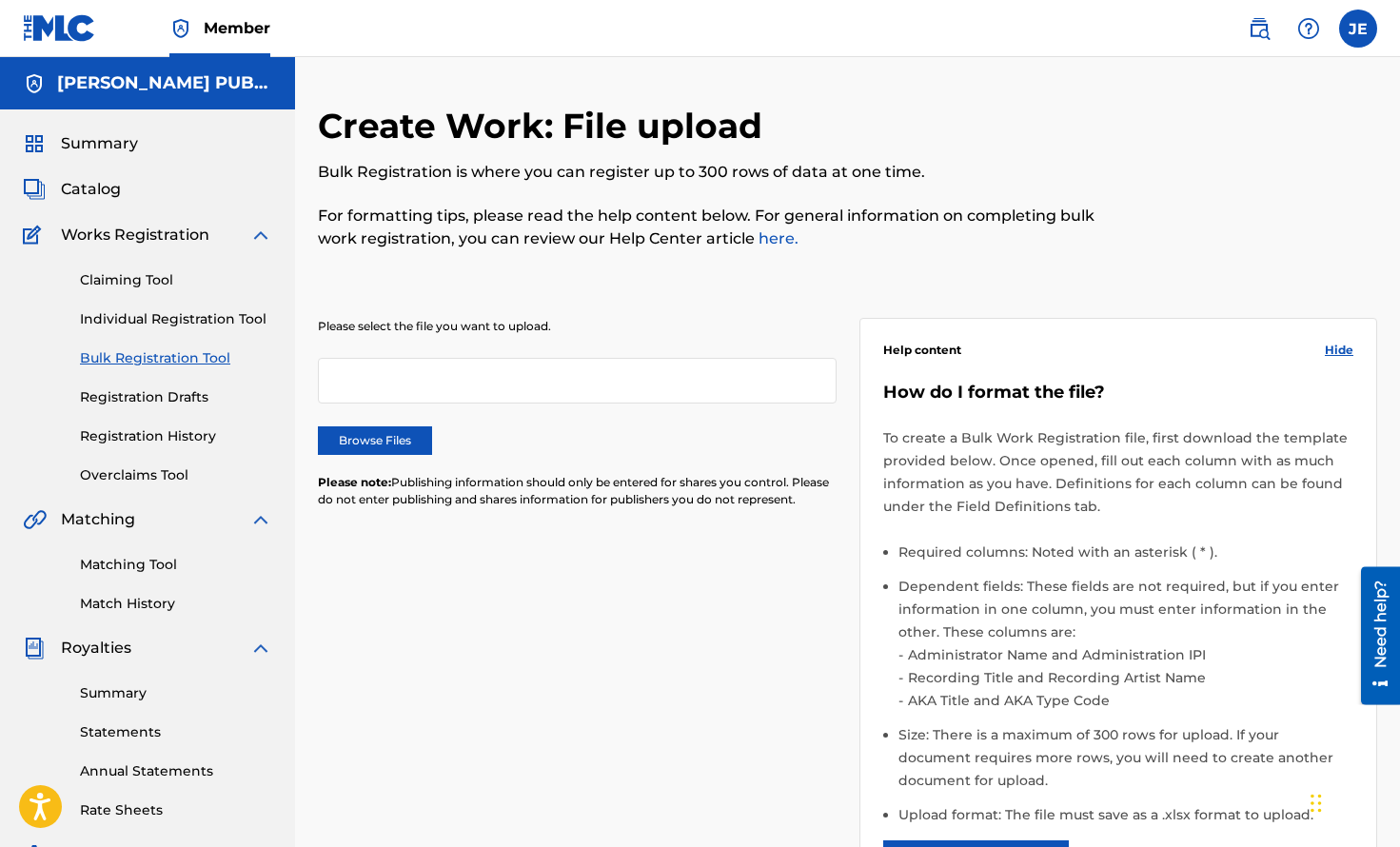
click at [104, 183] on span "Catalog" at bounding box center [91, 190] width 60 height 23
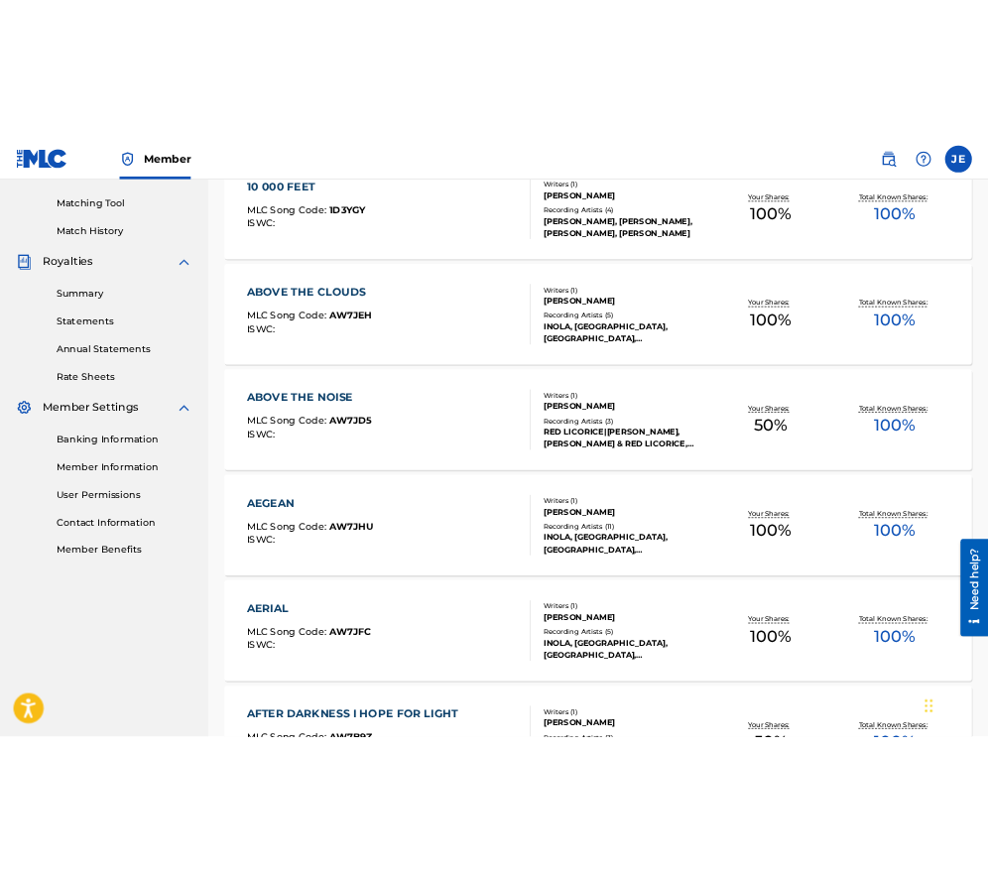
scroll to position [507, 0]
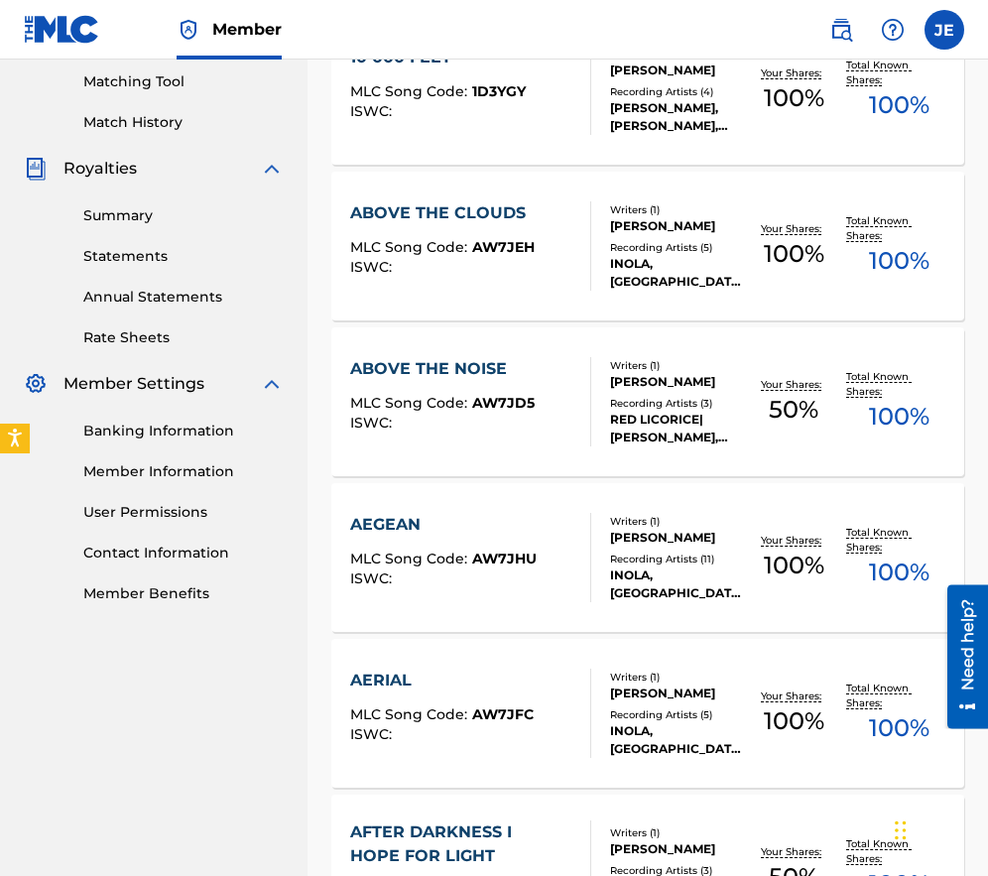
click at [519, 720] on span "AW7JFC" at bounding box center [503, 715] width 62 height 18
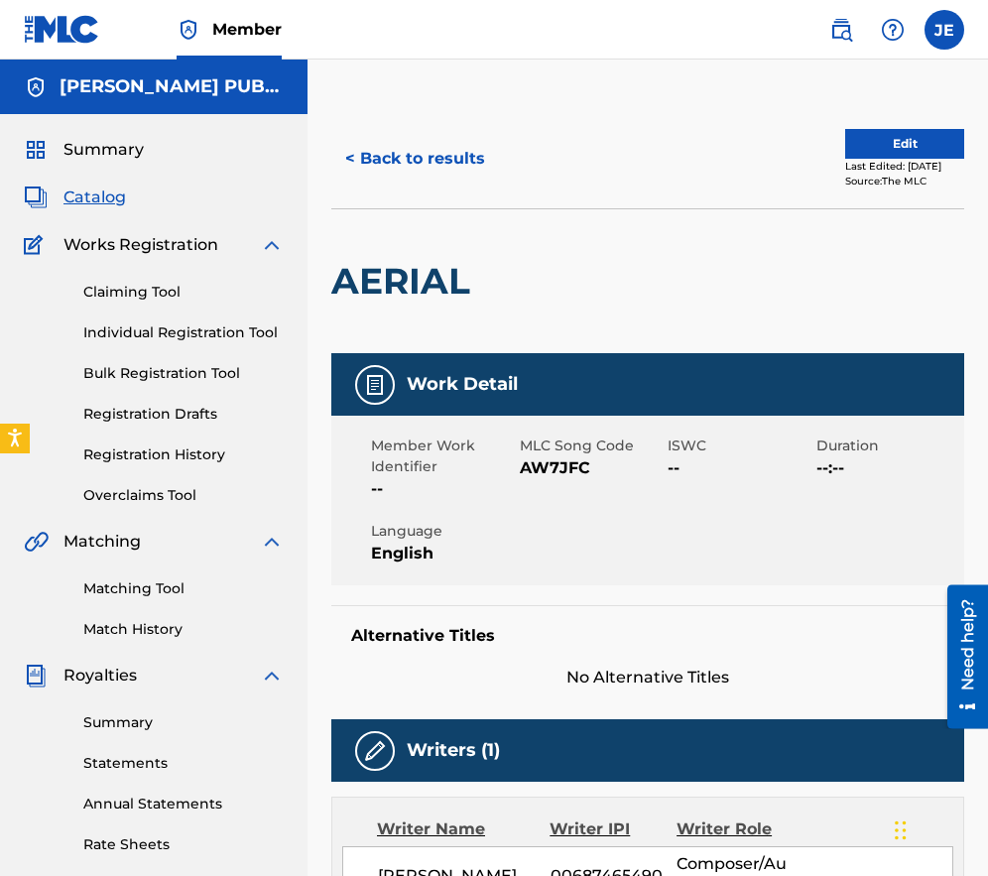
click at [562, 464] on span "AW7JFC" at bounding box center [592, 469] width 144 height 24
copy span "AW7JFC"
click at [434, 154] on button "< Back to results" at bounding box center [415, 159] width 168 height 50
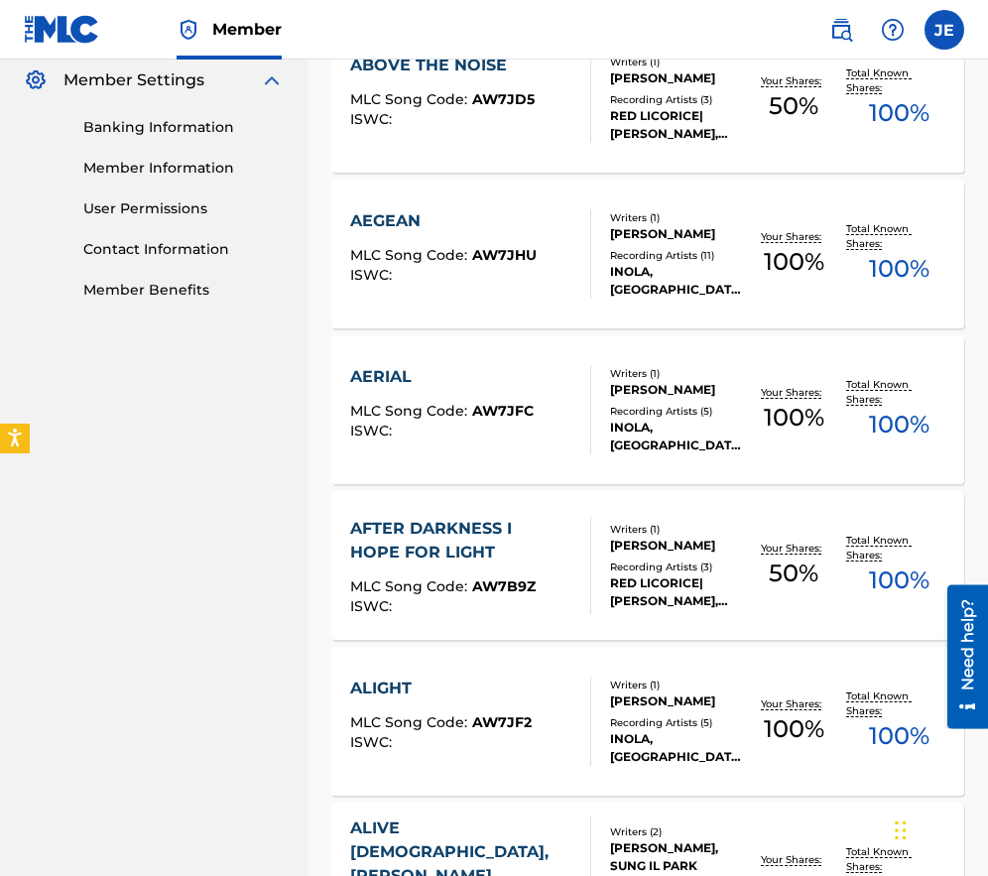
scroll to position [812, 0]
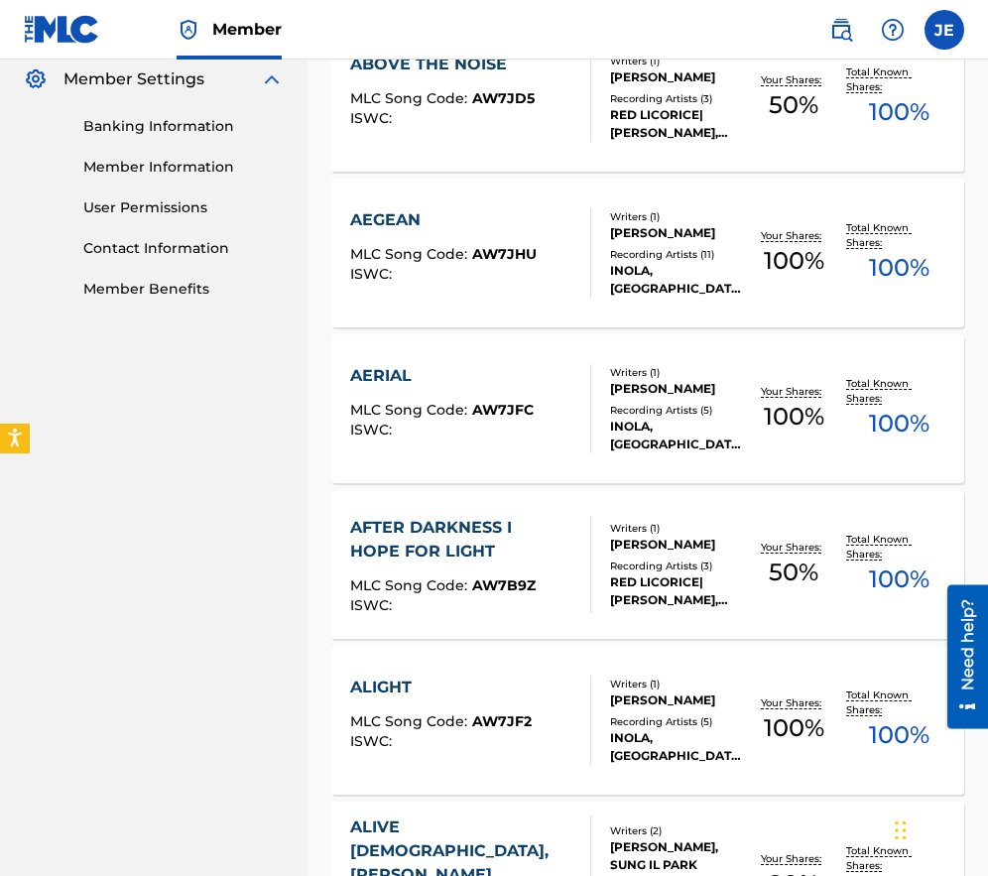
click at [517, 529] on div "AFTER DARKNESS I HOPE FOR LIGHT" at bounding box center [461, 540] width 223 height 48
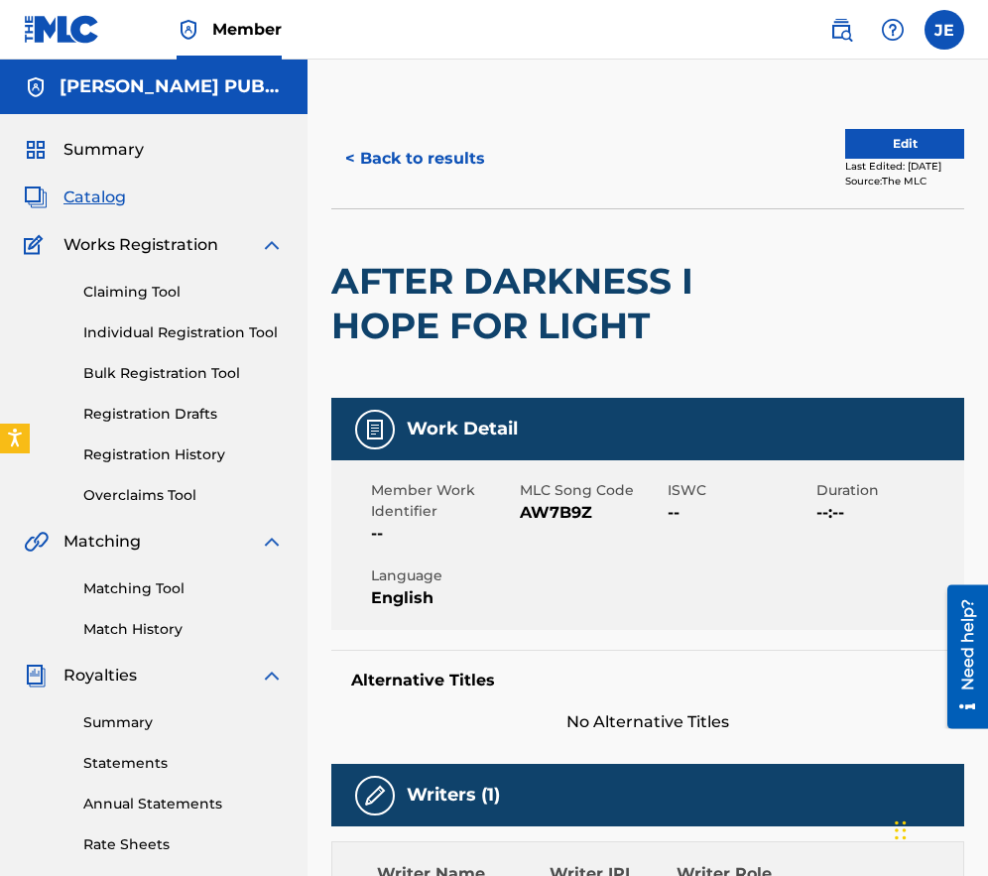
click at [561, 514] on span "AW7B9Z" at bounding box center [592, 513] width 144 height 24
copy span "AW7B9Z"
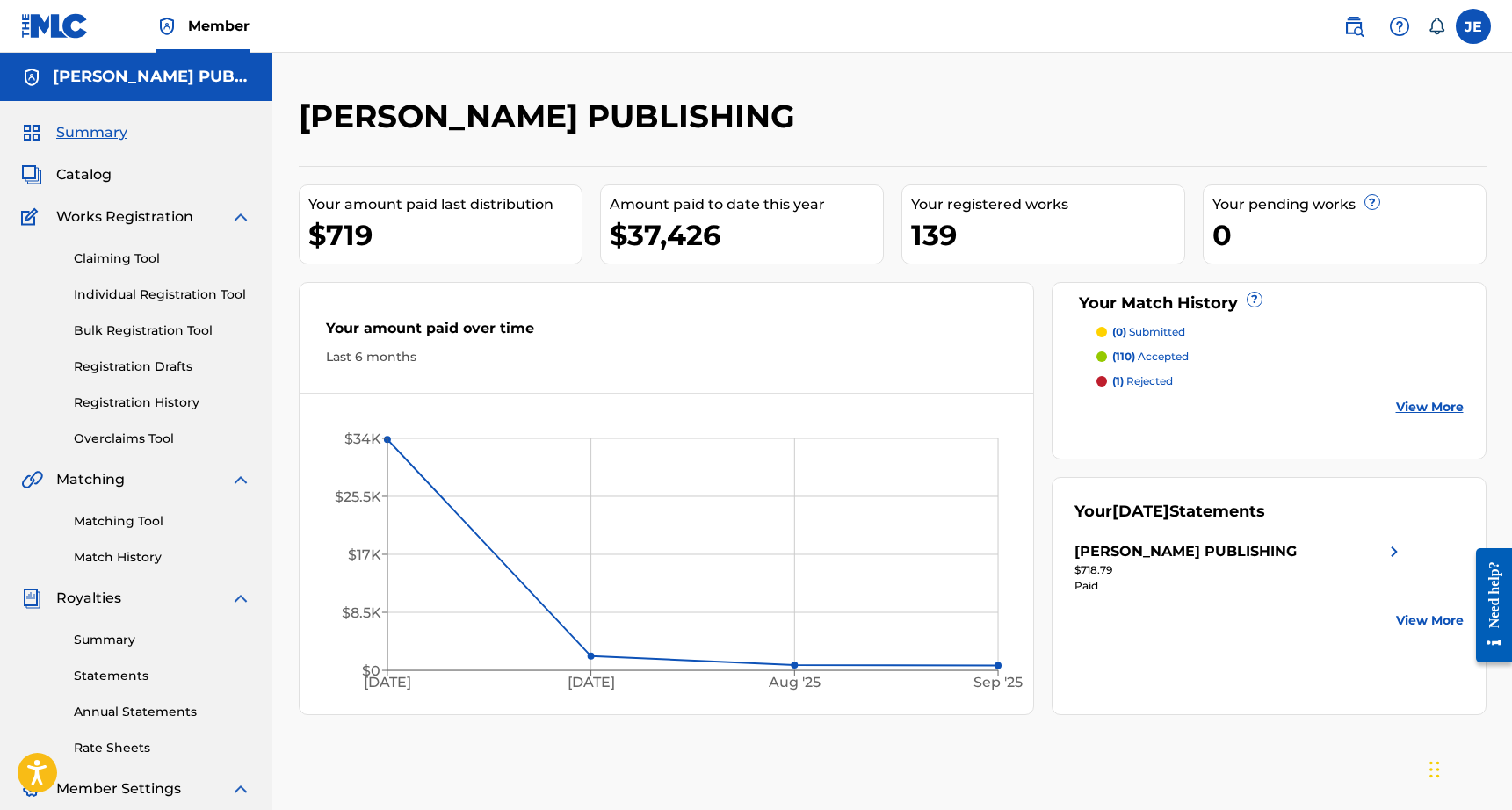
click at [100, 176] on span "Catalog" at bounding box center [84, 175] width 56 height 21
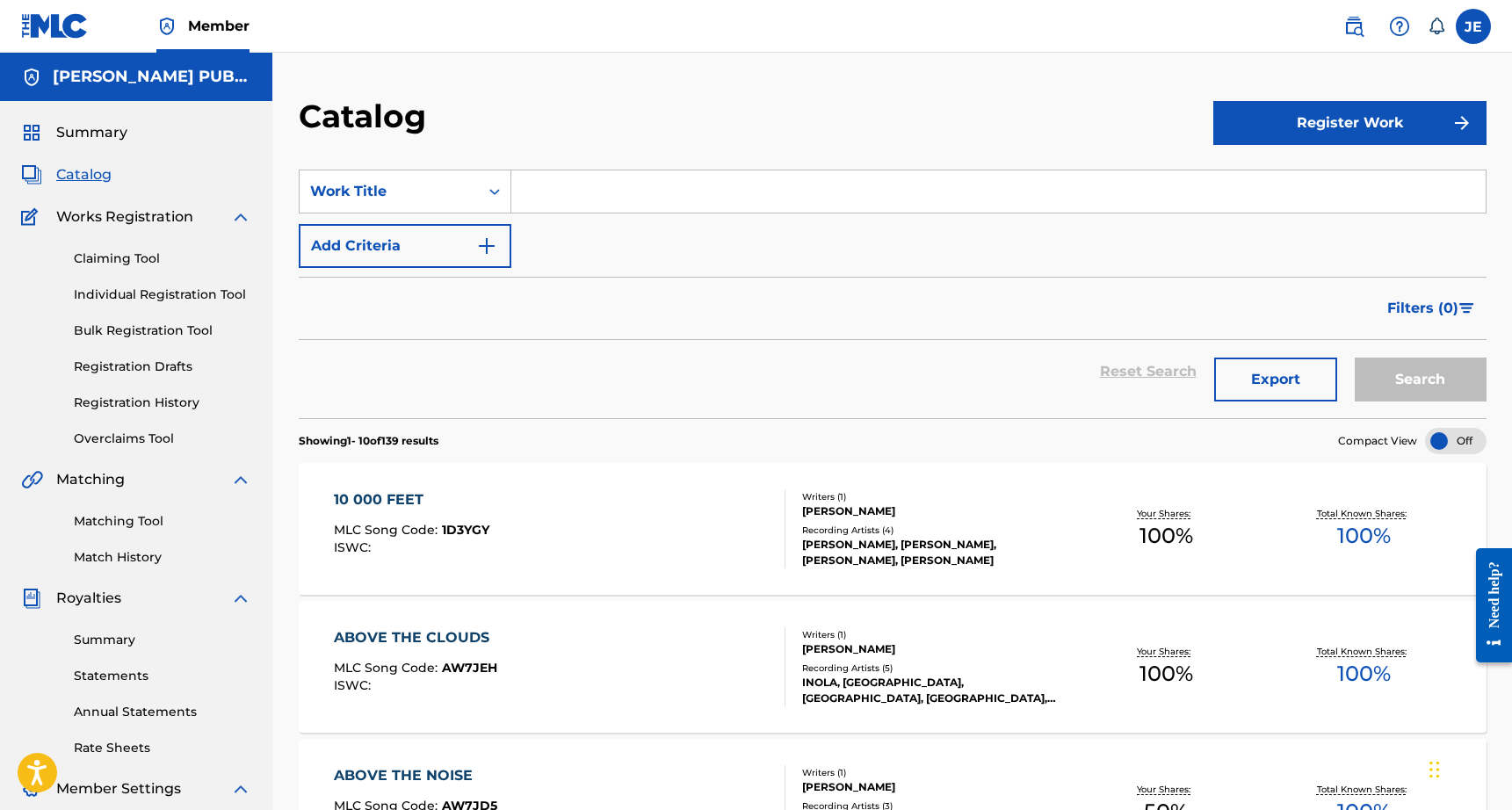
click at [760, 190] on input "Search Form" at bounding box center [999, 192] width 975 height 42
click at [1354, 358] on button "Search" at bounding box center [1420, 380] width 132 height 44
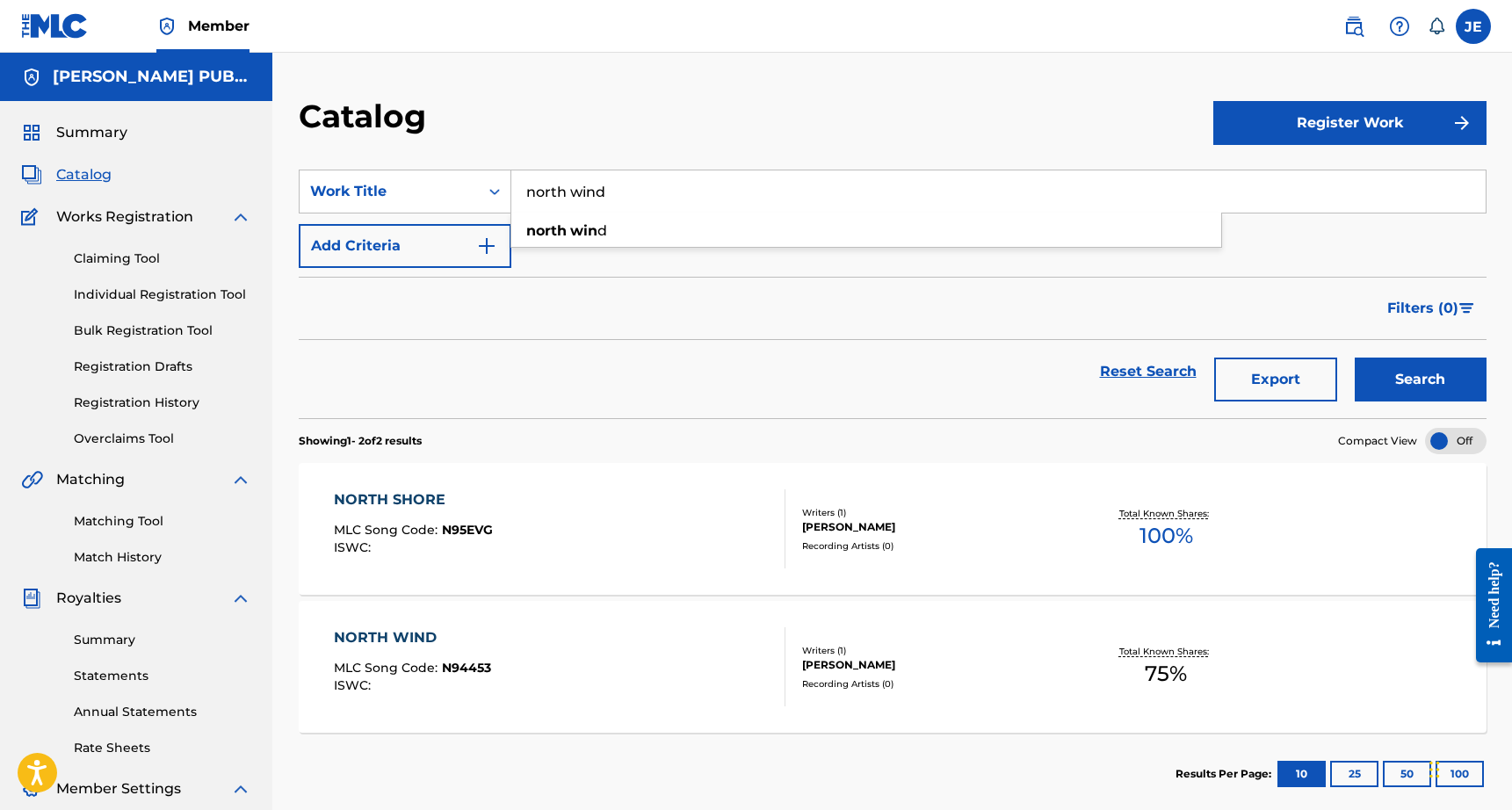
type input "north wind"
click at [1354, 358] on button "Search" at bounding box center [1420, 380] width 132 height 44
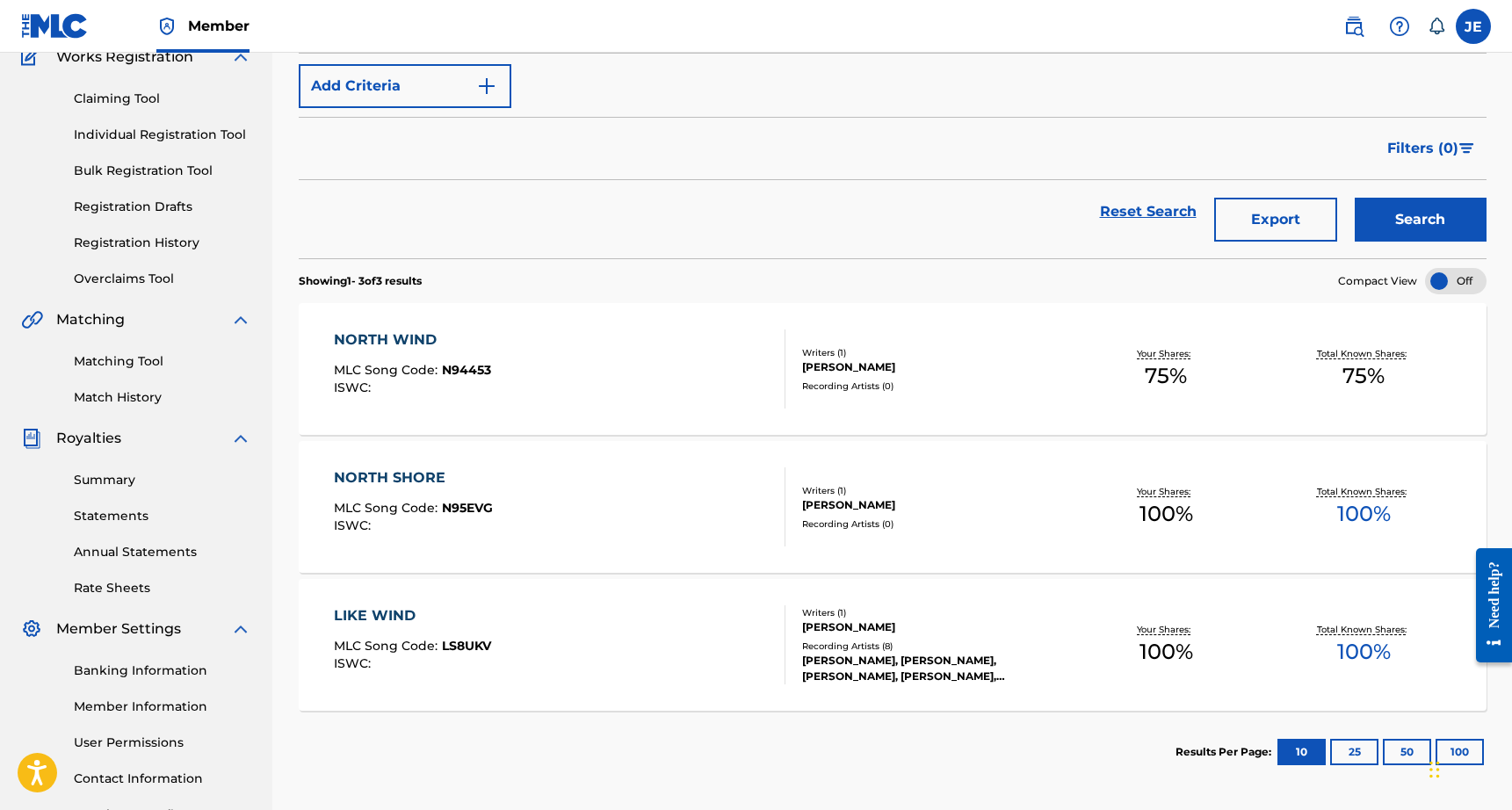
scroll to position [146, 0]
